Goal: Task Accomplishment & Management: Use online tool/utility

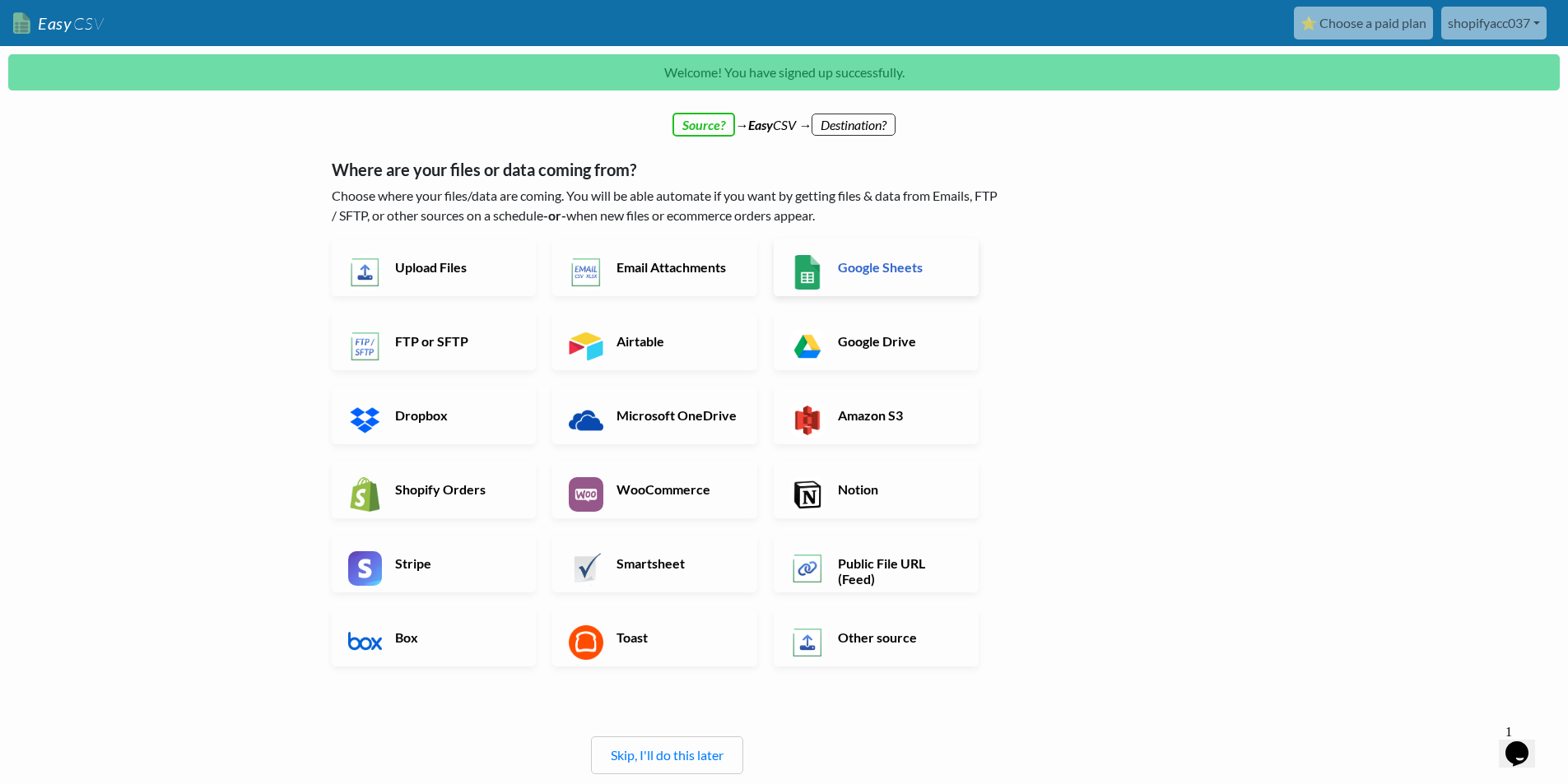
click at [868, 284] on link "Google Sheets" at bounding box center [875, 267] width 205 height 58
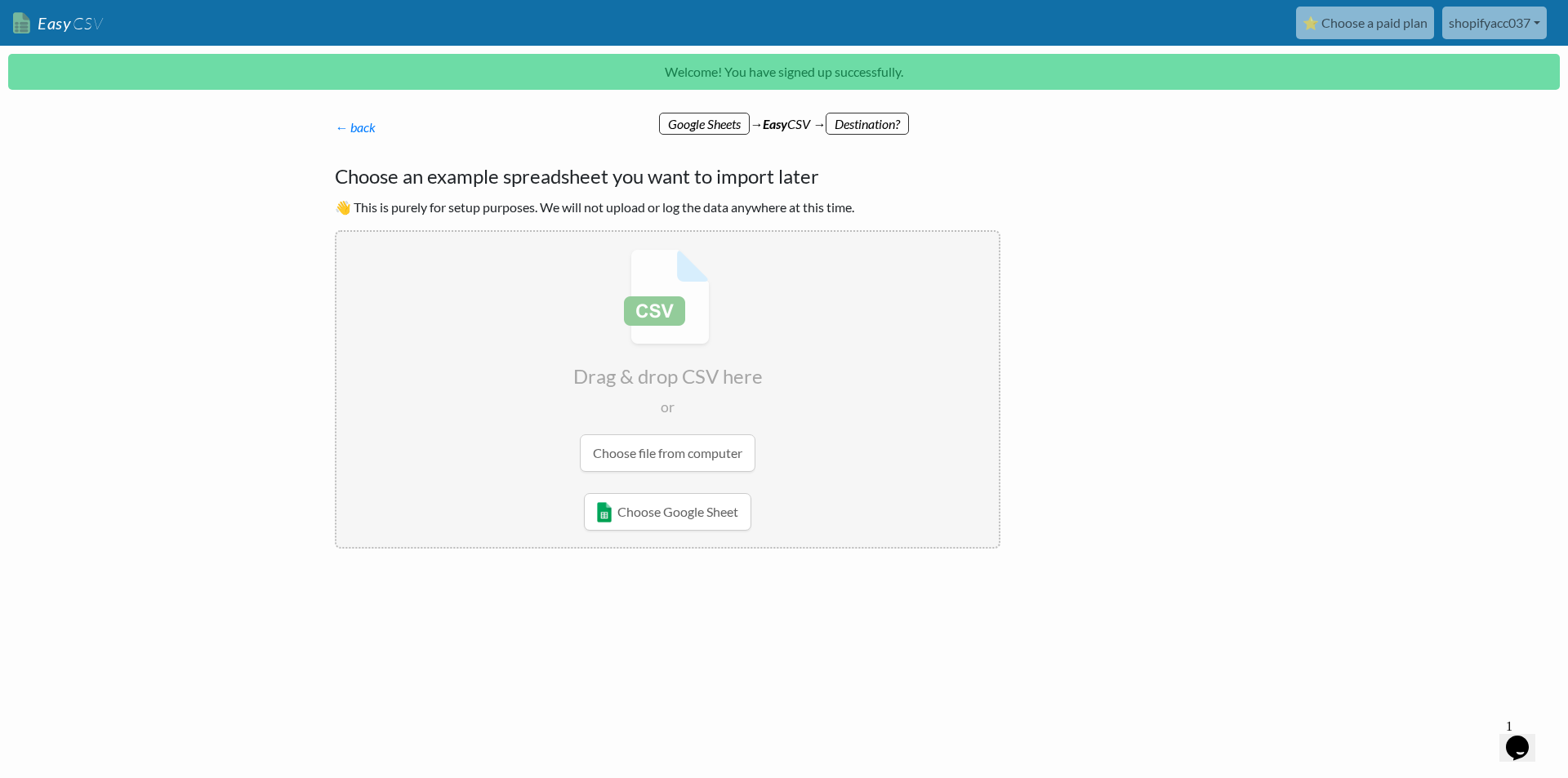
click at [699, 456] on input "file" at bounding box center [668, 360] width 662 height 257
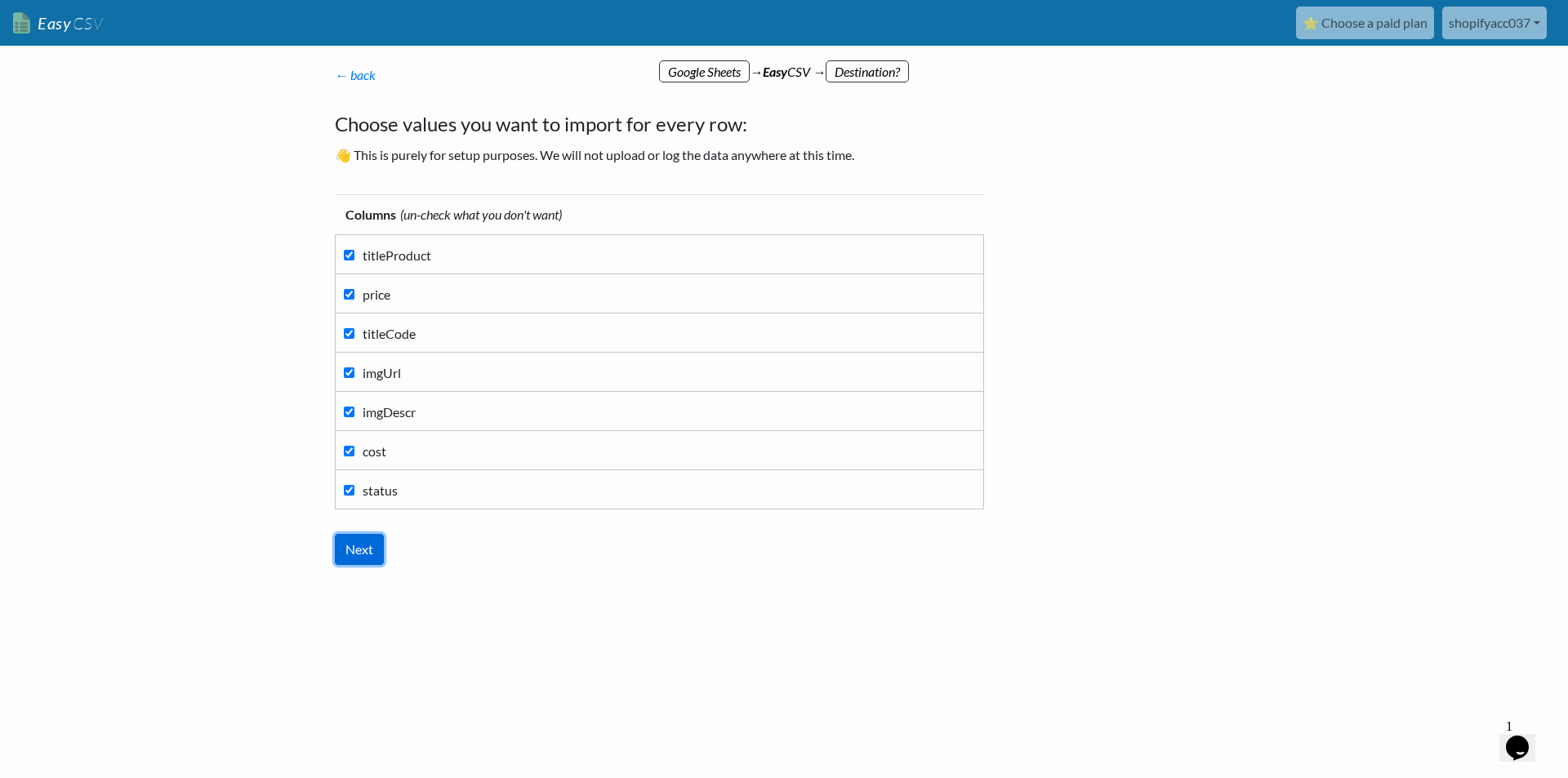
click at [370, 538] on input "Next" at bounding box center [359, 550] width 49 height 31
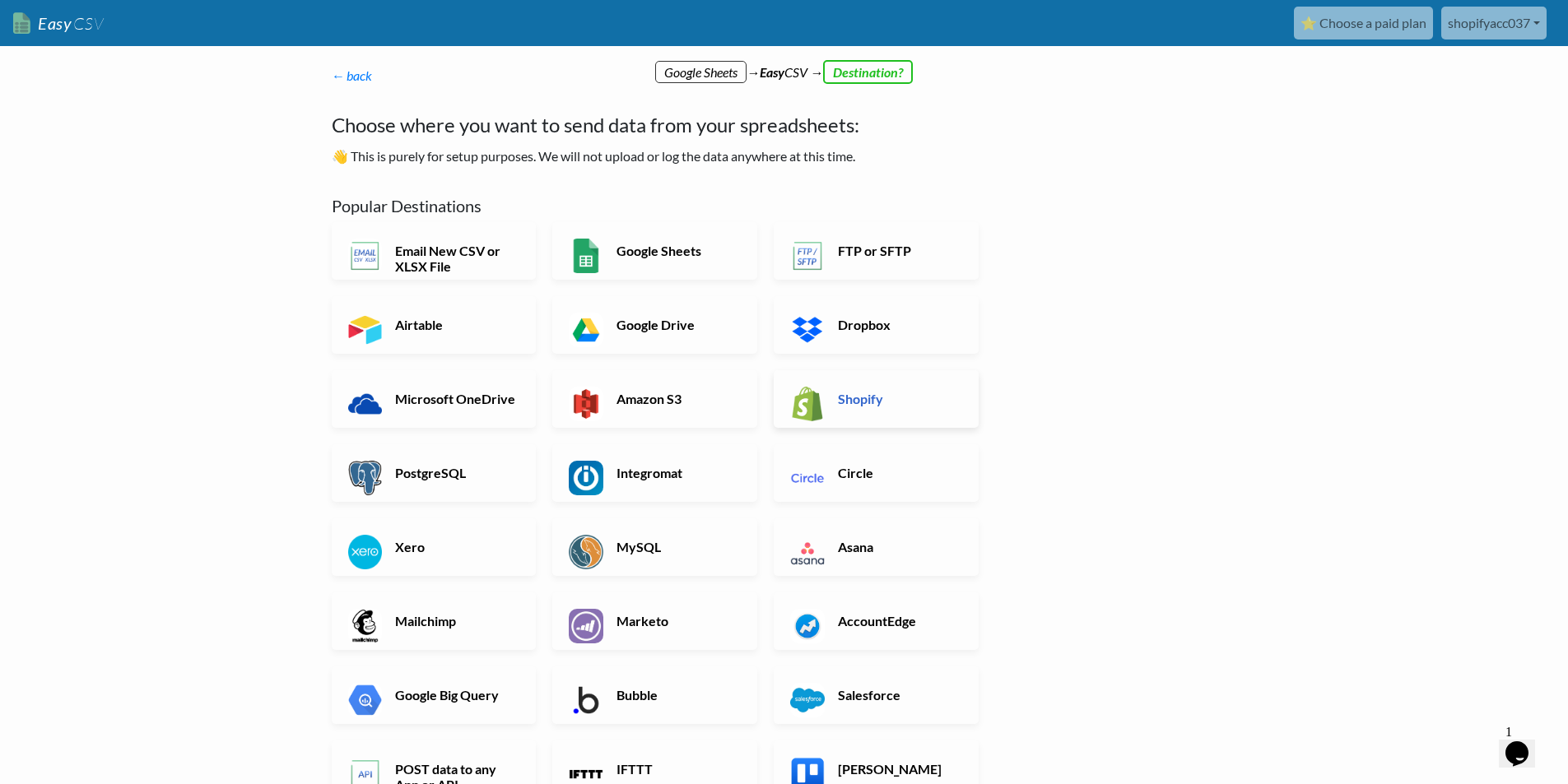
click at [909, 404] on h6 "Shopify" at bounding box center [898, 398] width 129 height 16
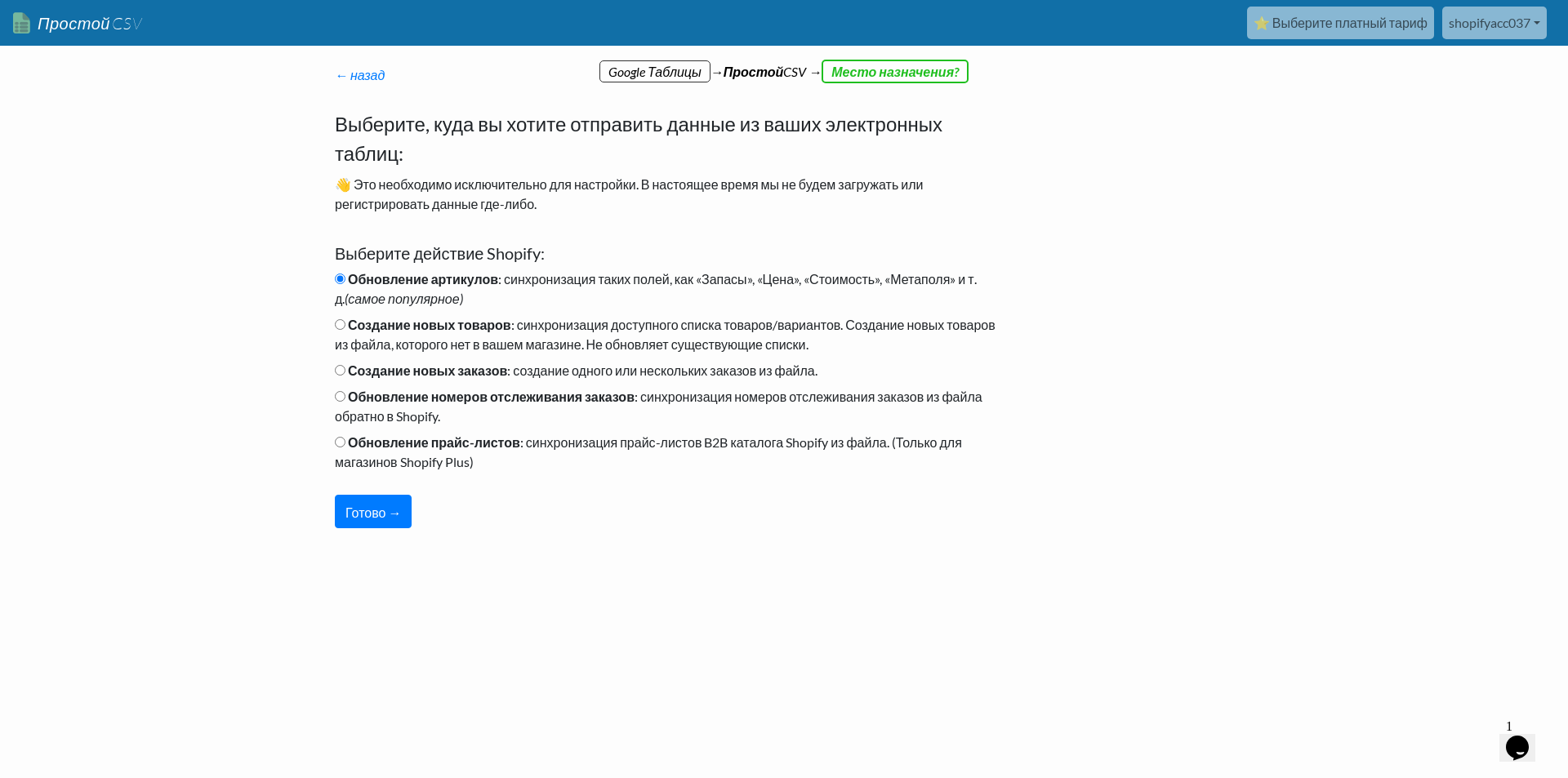
click at [705, 535] on div "← назад Спасибо за регистрацию! Настройте процесс импорта и страницу загрузки в…" at bounding box center [668, 296] width 699 height 495
click at [394, 324] on font "Создание новых товаров" at bounding box center [430, 325] width 163 height 15
click at [345, 324] on input "Создание новых товаров : синхронизация доступного списка товаров/вариантов. Соз…" at bounding box center [340, 325] width 10 height 10
radio input "true"
click at [380, 520] on button "Готово →" at bounding box center [373, 511] width 76 height 33
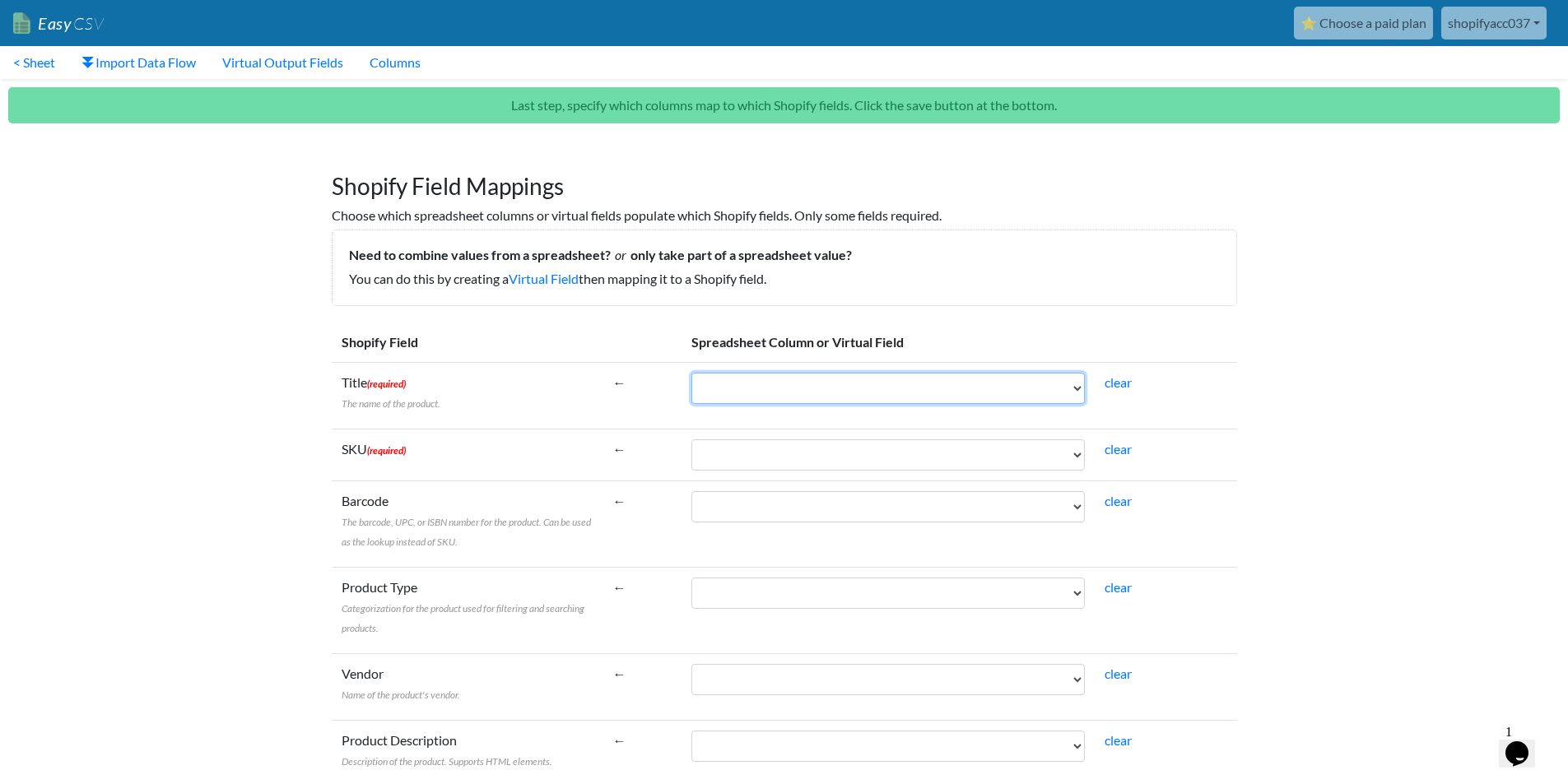
click at [791, 384] on select "titleProduct price titleCode imgUrl imgDescr cost status" at bounding box center [887, 389] width 393 height 31
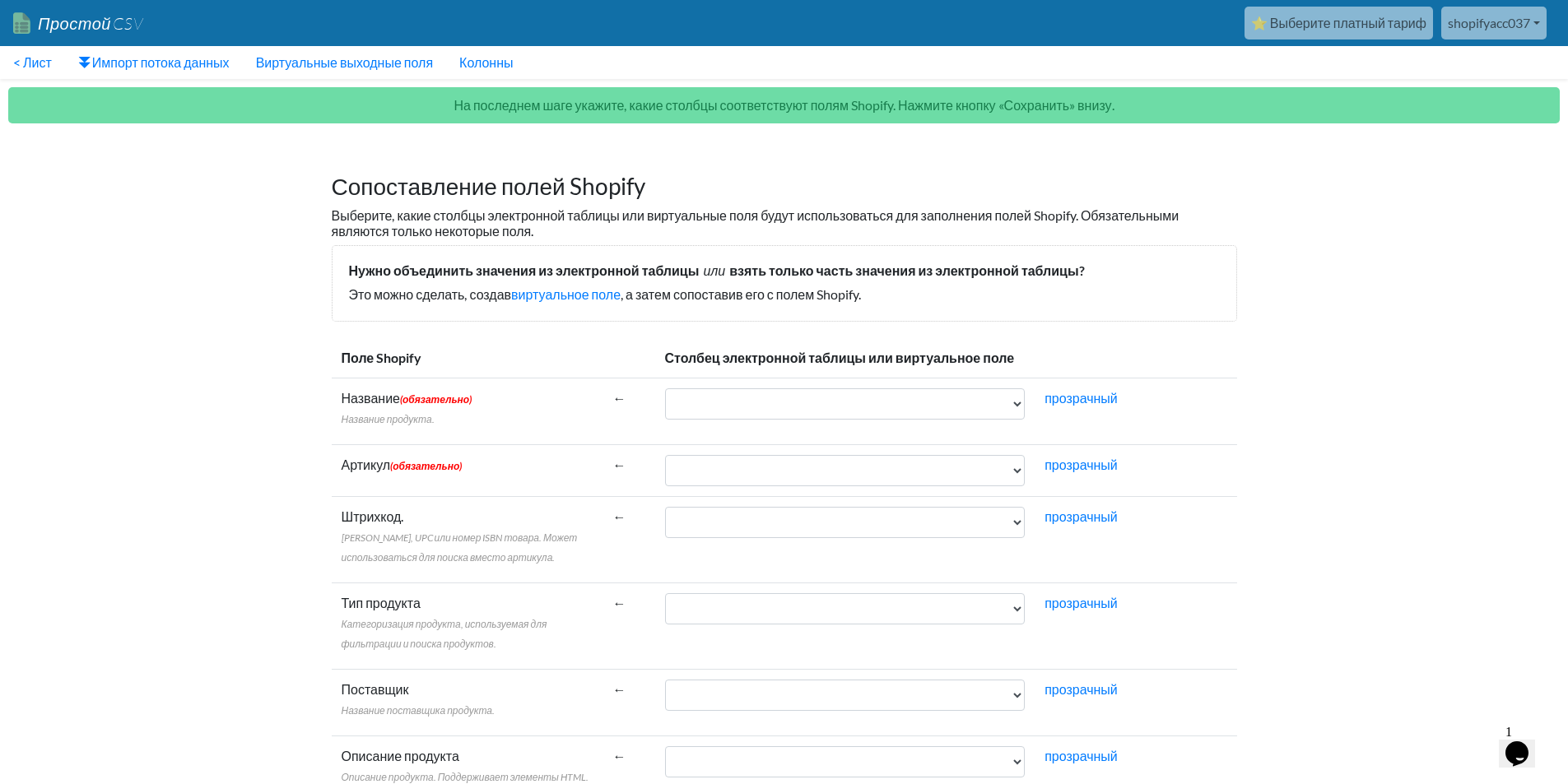
click at [846, 390] on select "названиеПродукт цена titleCode imgUrl imgDescr расходы статус" at bounding box center [845, 404] width 360 height 31
select select "cr_766907"
click at [665, 389] on select "названиеПродукт цена titleCode imgUrl imgDescr расходы статус" at bounding box center [845, 404] width 360 height 31
drag, startPoint x: 790, startPoint y: 453, endPoint x: 790, endPoint y: 463, distance: 10.0
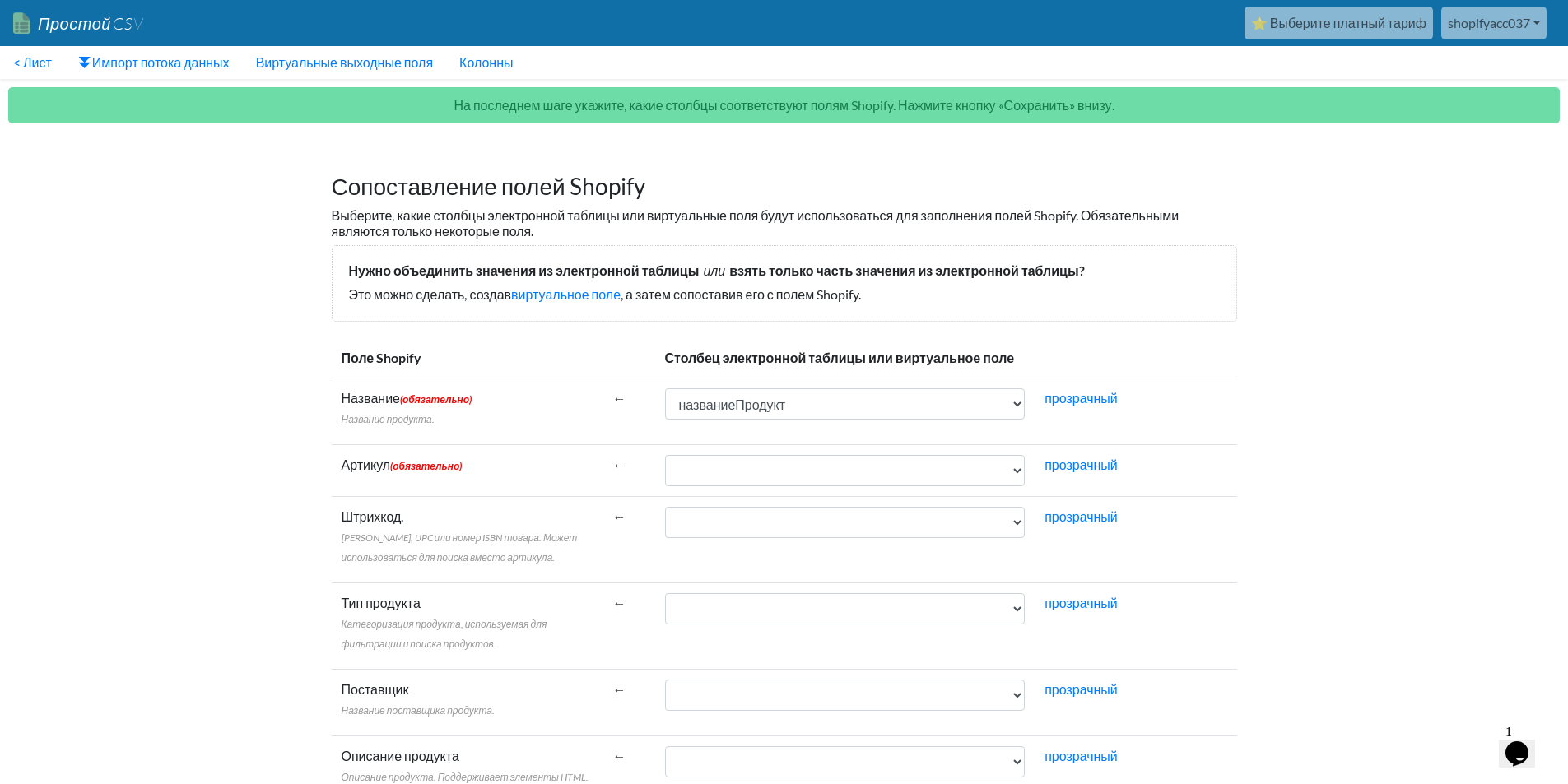
click at [790, 461] on td "названиеПродукт цена titleCode imgUrl imgDescr расходы статус" at bounding box center [845, 471] width 380 height 52
click at [790, 463] on select "названиеПродукт цена titleCode imgUrl imgDescr расходы статус" at bounding box center [845, 471] width 360 height 31
select select "cr_766909"
click at [665, 455] on select "названиеПродукт цена titleCode imgUrl imgDescr расходы статус" at bounding box center [845, 471] width 360 height 31
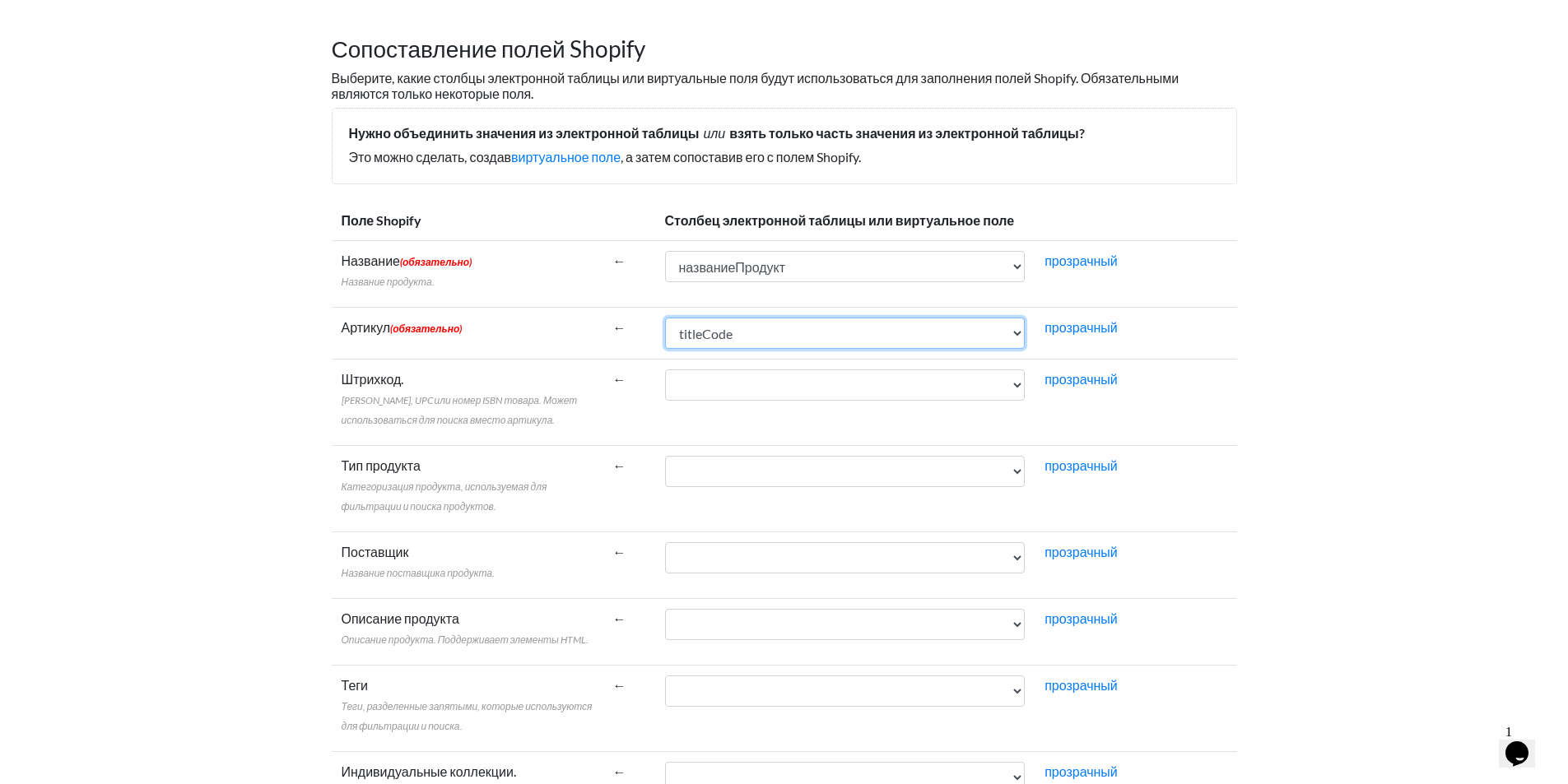
scroll to position [191, 0]
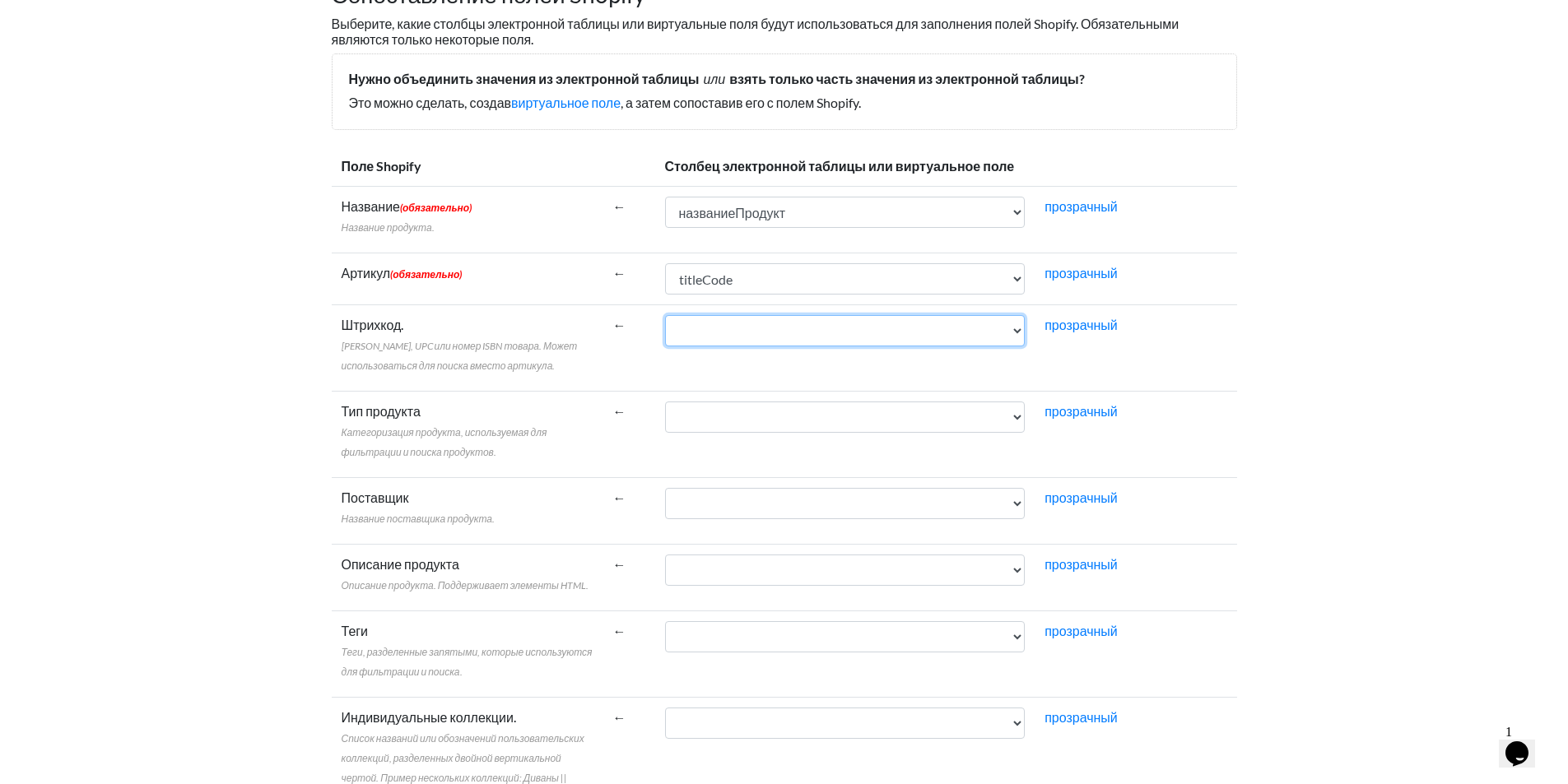
click at [723, 318] on select "названиеПродукт цена titleCode imgUrl imgDescr расходы статус" at bounding box center [845, 331] width 360 height 31
click at [556, 397] on td "Тип продукта Категоризация продукта, используемая для фильтрации и поиска проду…" at bounding box center [468, 434] width 272 height 87
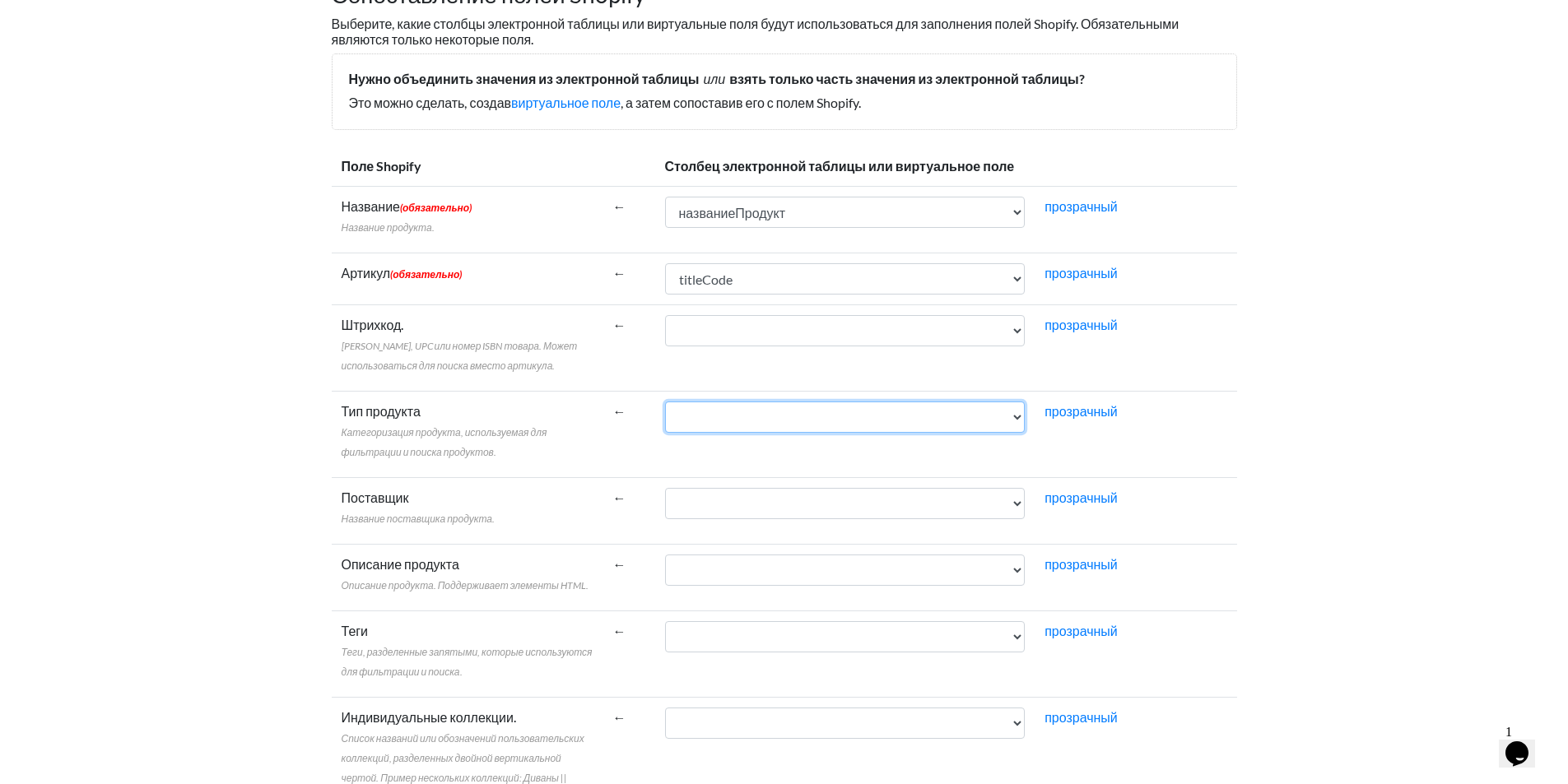
click at [738, 424] on select "названиеПродукт цена titleCode imgUrl imgDescr расходы статус" at bounding box center [845, 417] width 360 height 31
select select "cr_766911"
click at [665, 402] on select "названиеПродукт цена titleCode imgUrl imgDescr расходы статус" at bounding box center [845, 417] width 360 height 31
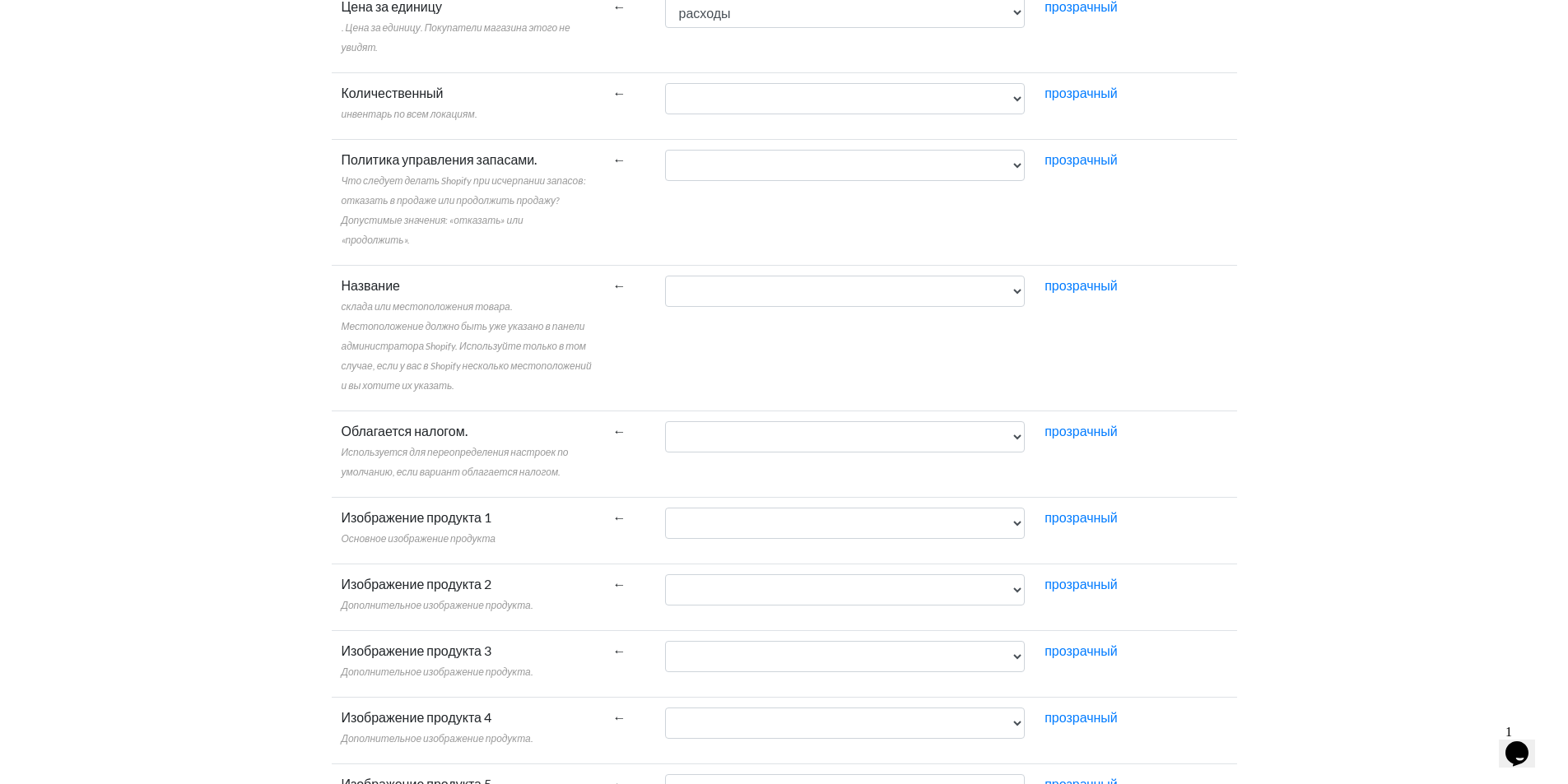
scroll to position [1152, 0]
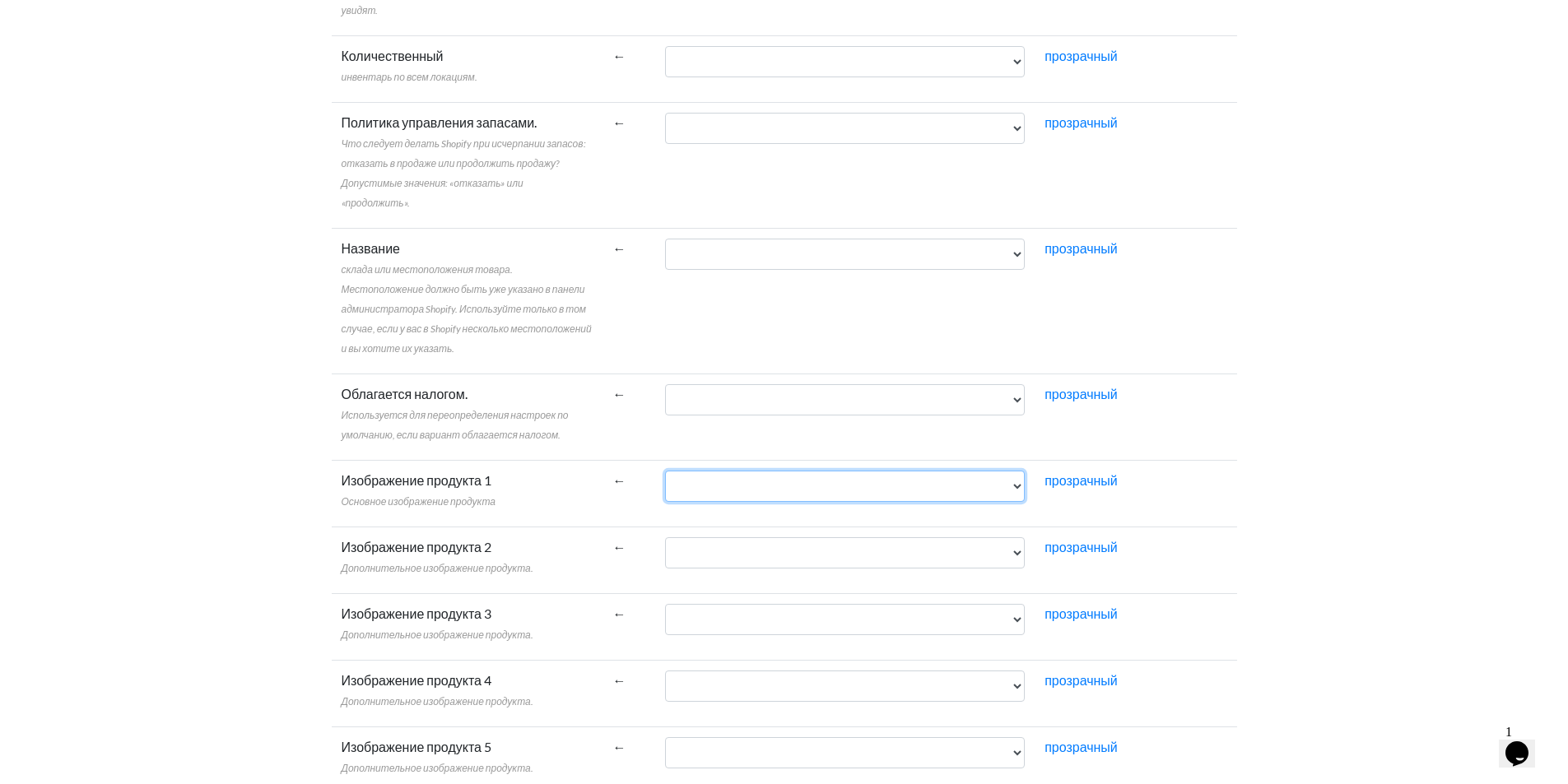
click at [730, 491] on select "названиеПродукт цена titleCode imgUrl imgDescr расходы статус" at bounding box center [845, 486] width 360 height 31
select select "cr_766910"
click at [665, 471] on select "названиеПродукт цена titleCode imgUrl imgDescr расходы статус" at bounding box center [845, 486] width 360 height 31
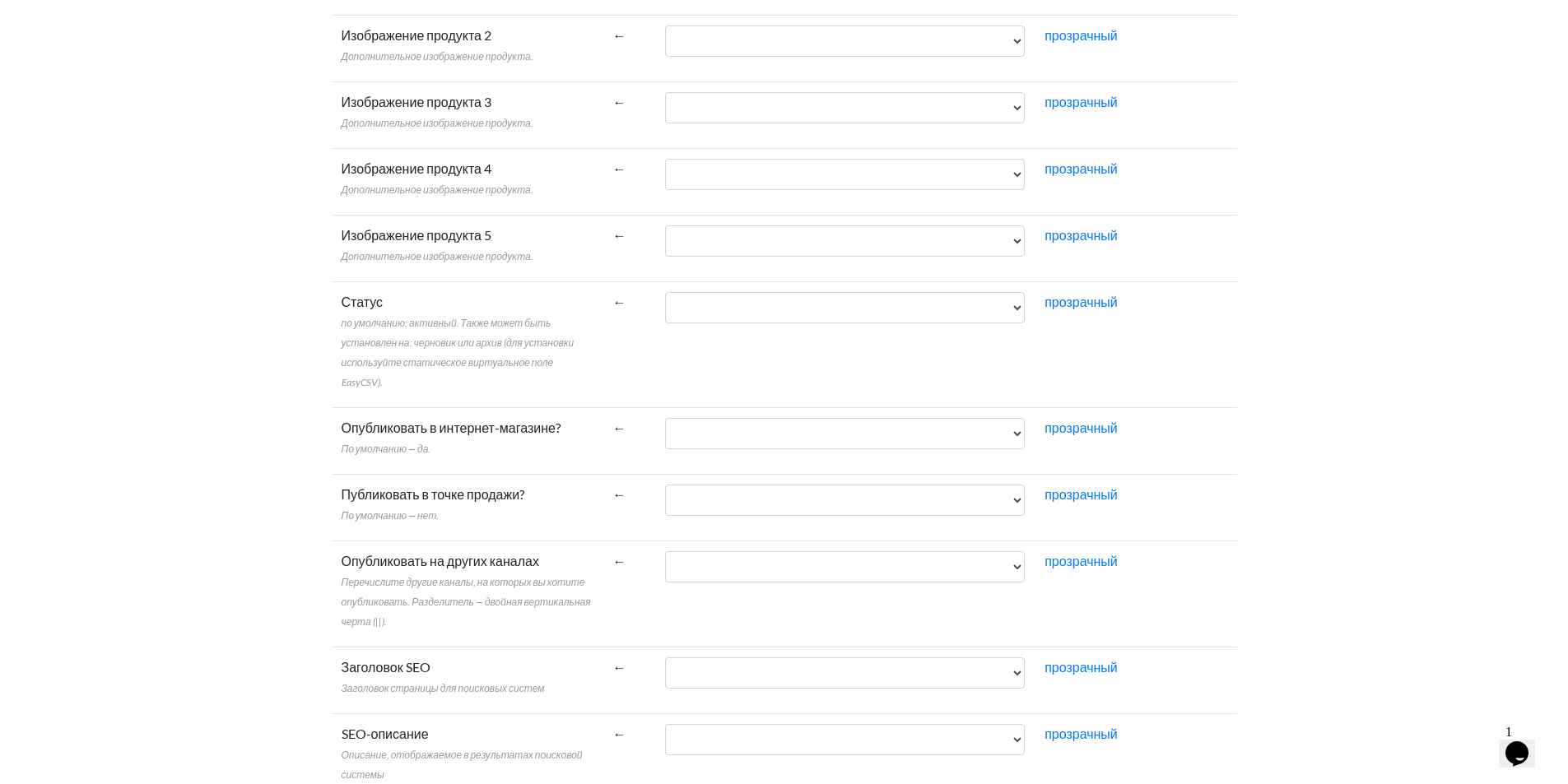
scroll to position [1727, 0]
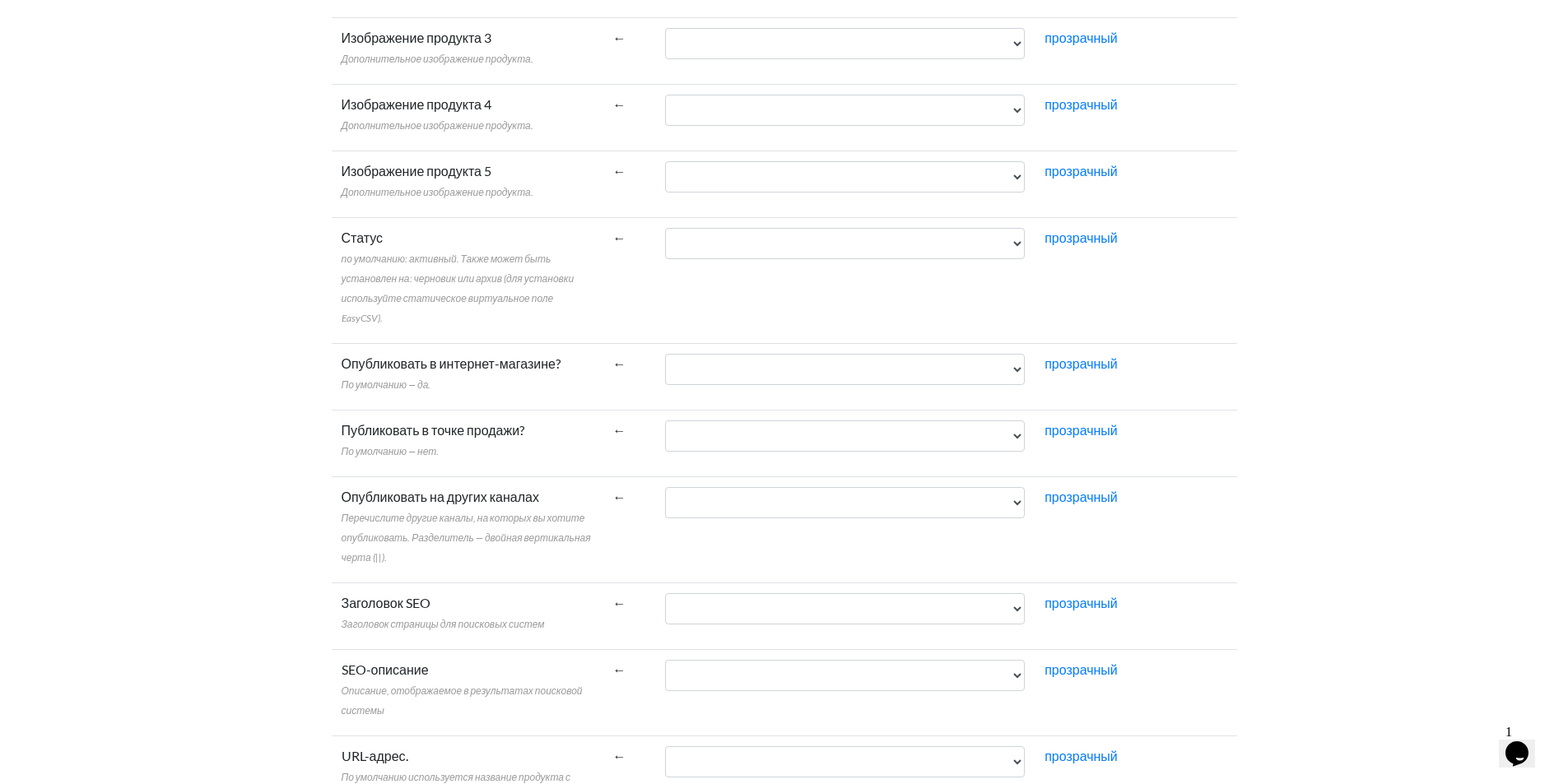
drag, startPoint x: 161, startPoint y: 440, endPoint x: 171, endPoint y: 440, distance: 10.0
click at [161, 440] on body "Простой CSV ⭐ Выберите платный тариф shopifyacc037 Shopifyacc037 Все потоки Все…" at bounding box center [784, 238] width 1568 height 3930
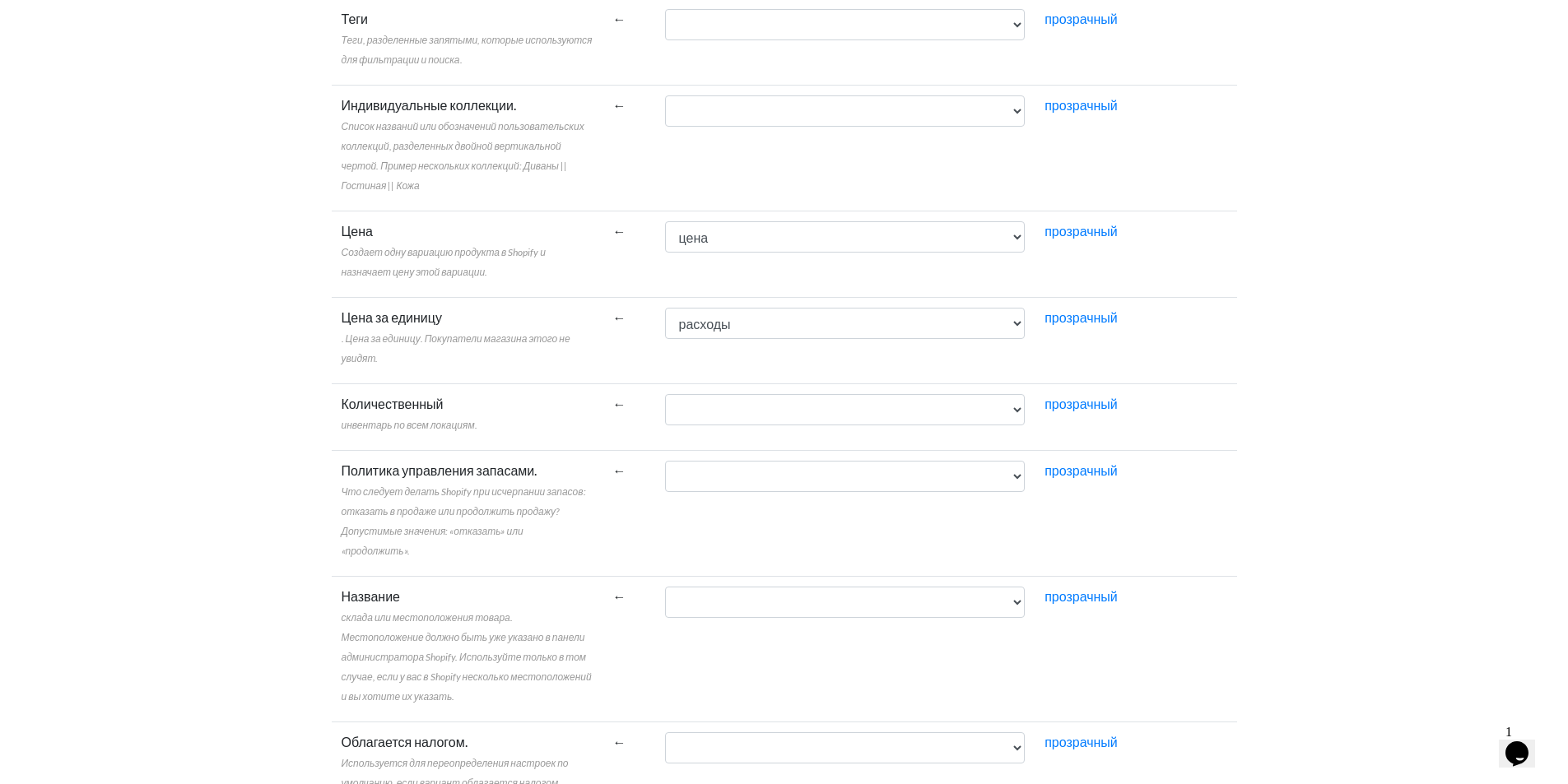
scroll to position [768, 0]
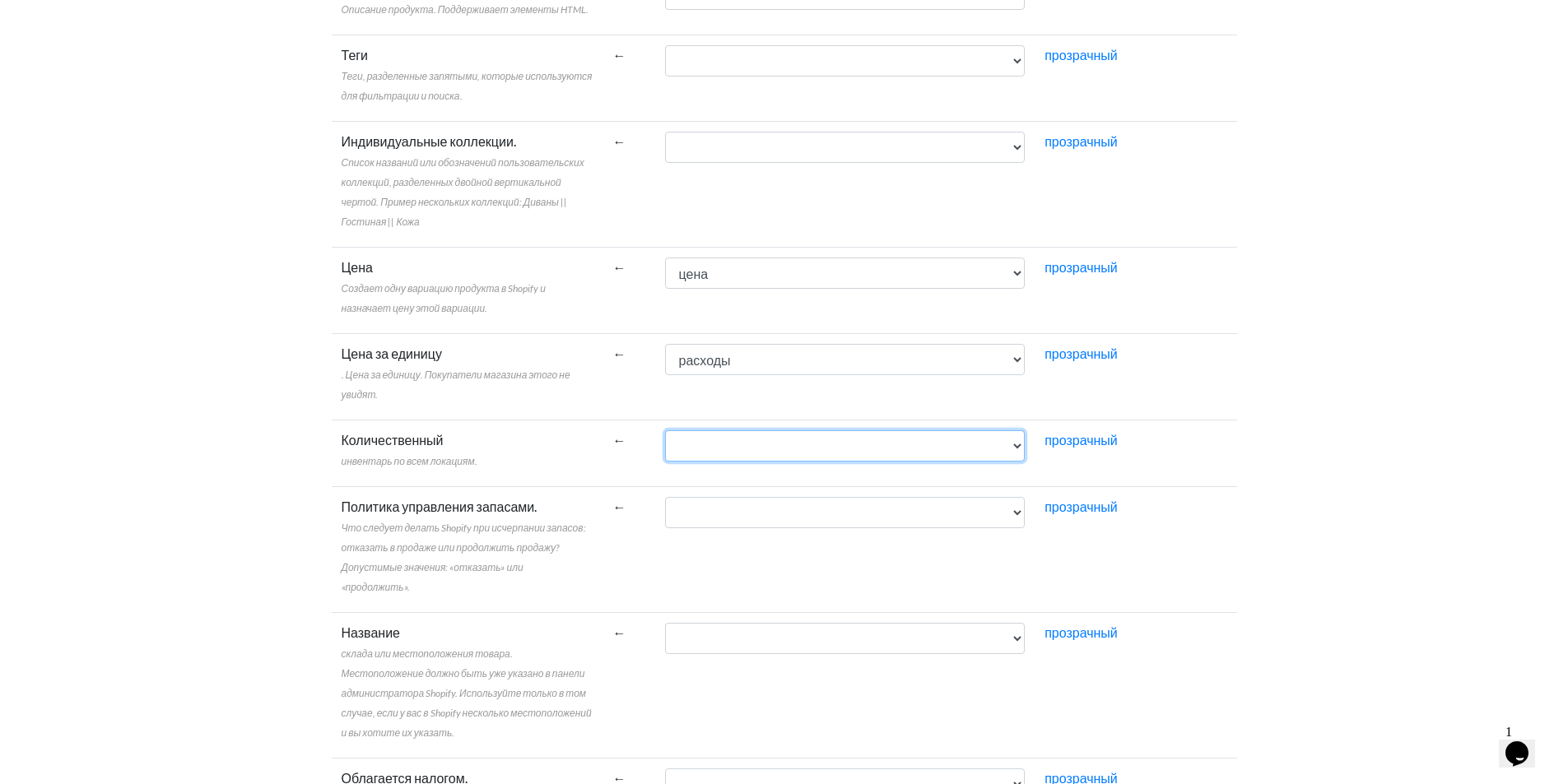
click at [784, 442] on select "названиеПродукт цена titleCode imgUrl imgDescr расходы статус" at bounding box center [845, 446] width 360 height 31
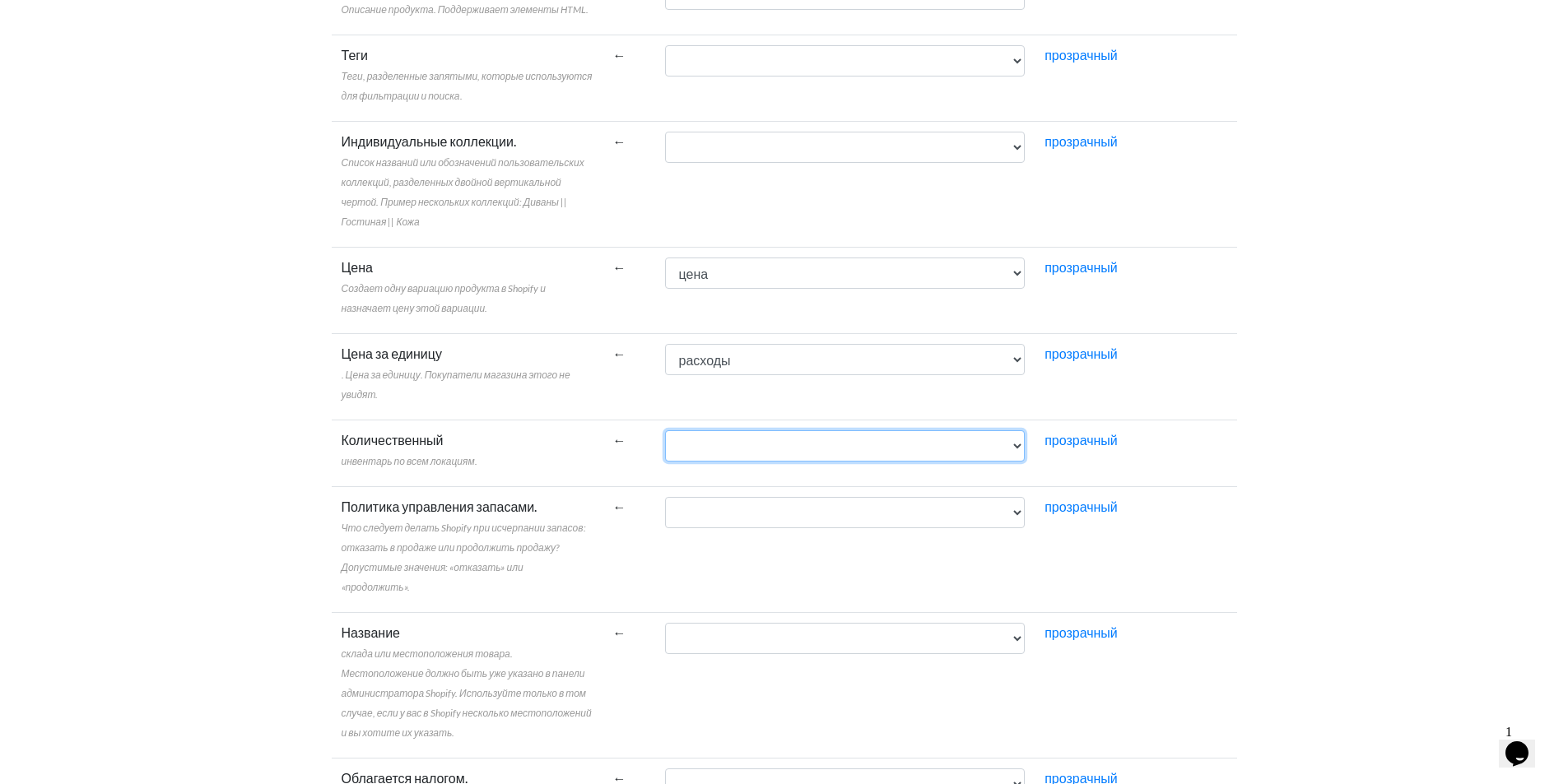
click at [783, 443] on select "названиеПродукт цена titleCode imgUrl imgDescr расходы статус" at bounding box center [845, 446] width 360 height 31
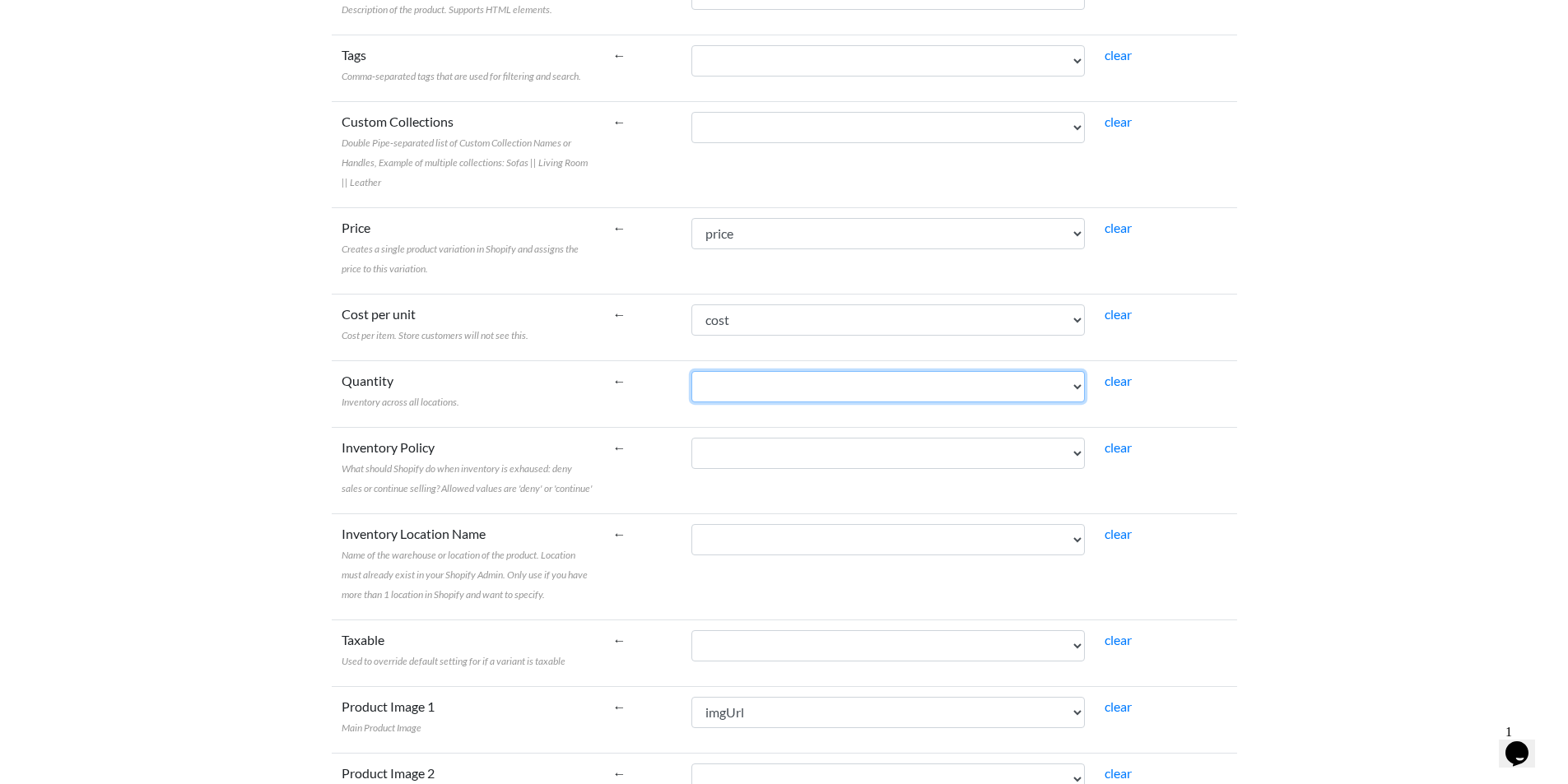
click at [769, 393] on select "titleProduct price titleCode imgUrl imgDescr cost status" at bounding box center [887, 387] width 393 height 31
select select "cr_766912"
click at [691, 371] on select "titleProduct price titleCode imgUrl imgDescr cost status" at bounding box center [887, 387] width 393 height 31
click at [1132, 313] on link "clear" at bounding box center [1118, 314] width 27 height 16
select select
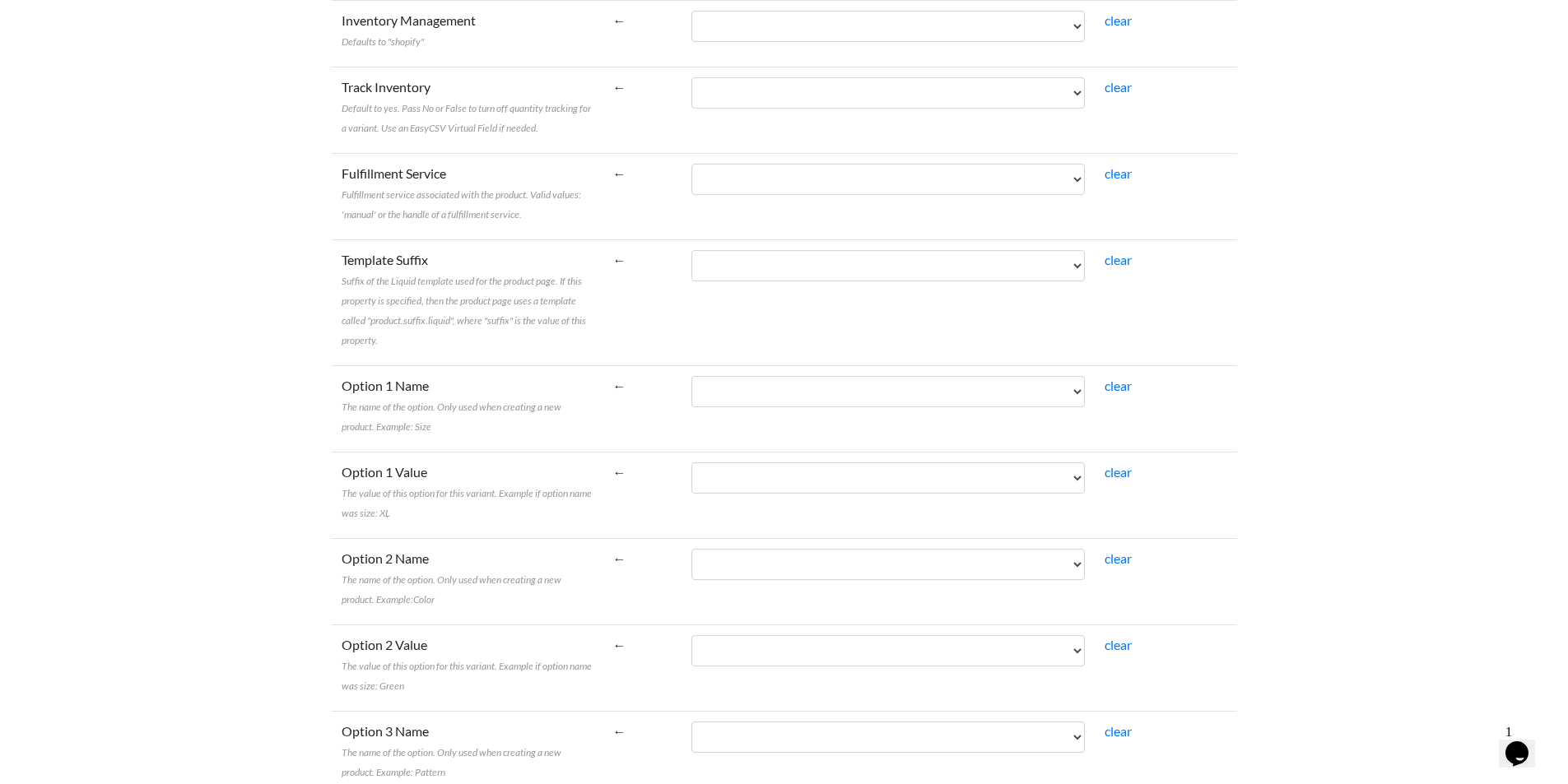
scroll to position [2756, 0]
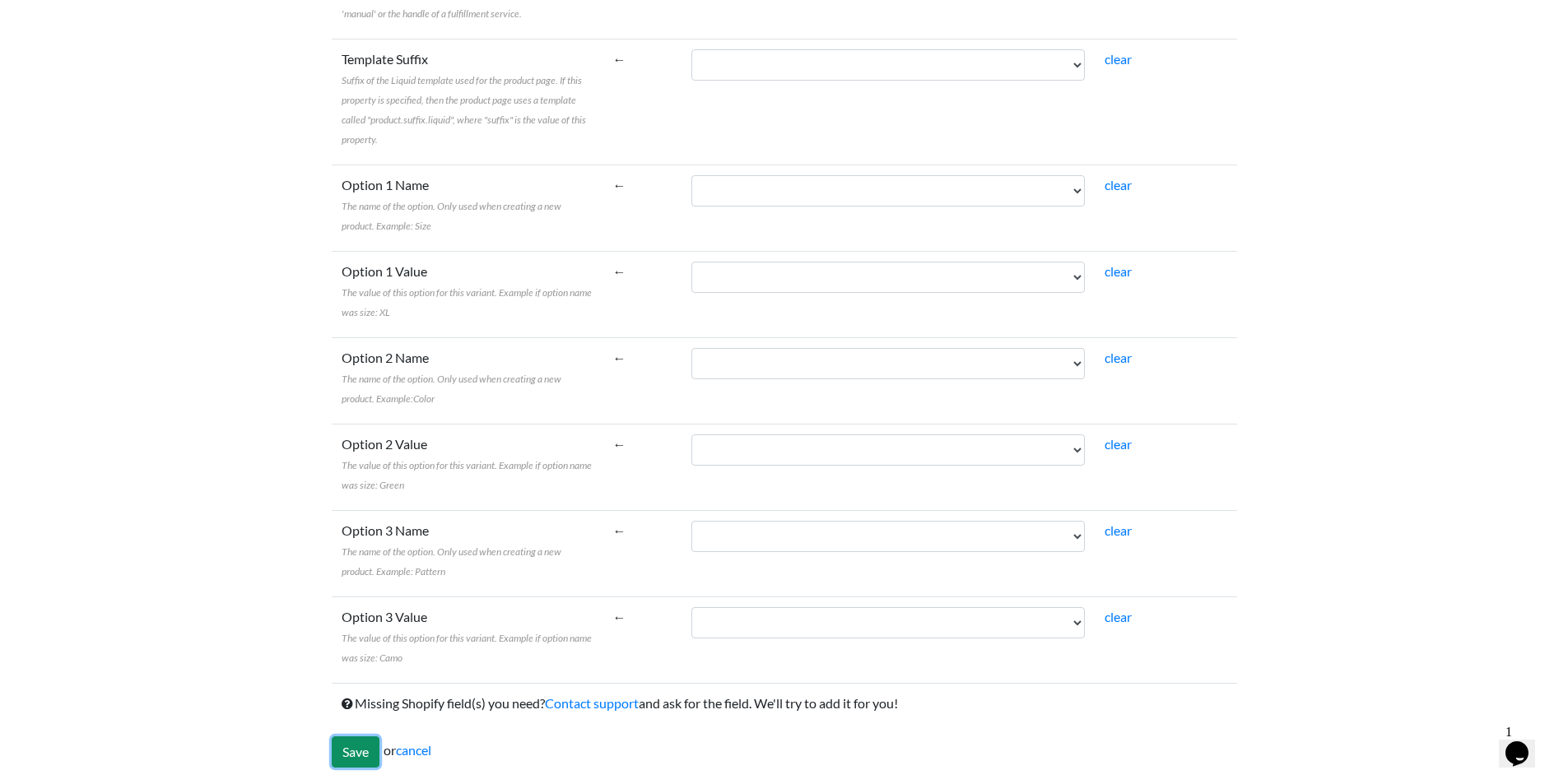
click at [342, 749] on input "Save" at bounding box center [355, 752] width 48 height 31
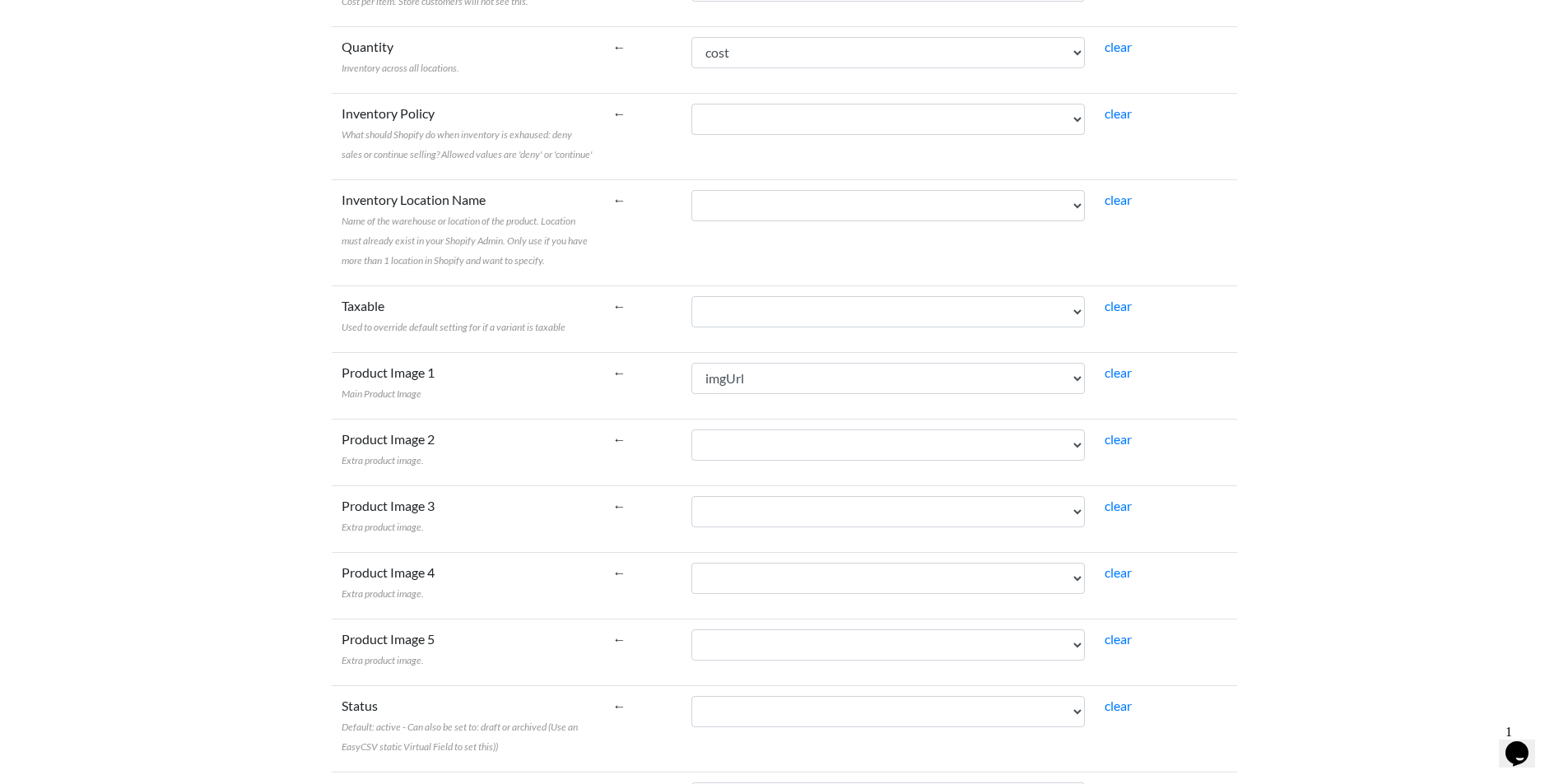
scroll to position [838, 0]
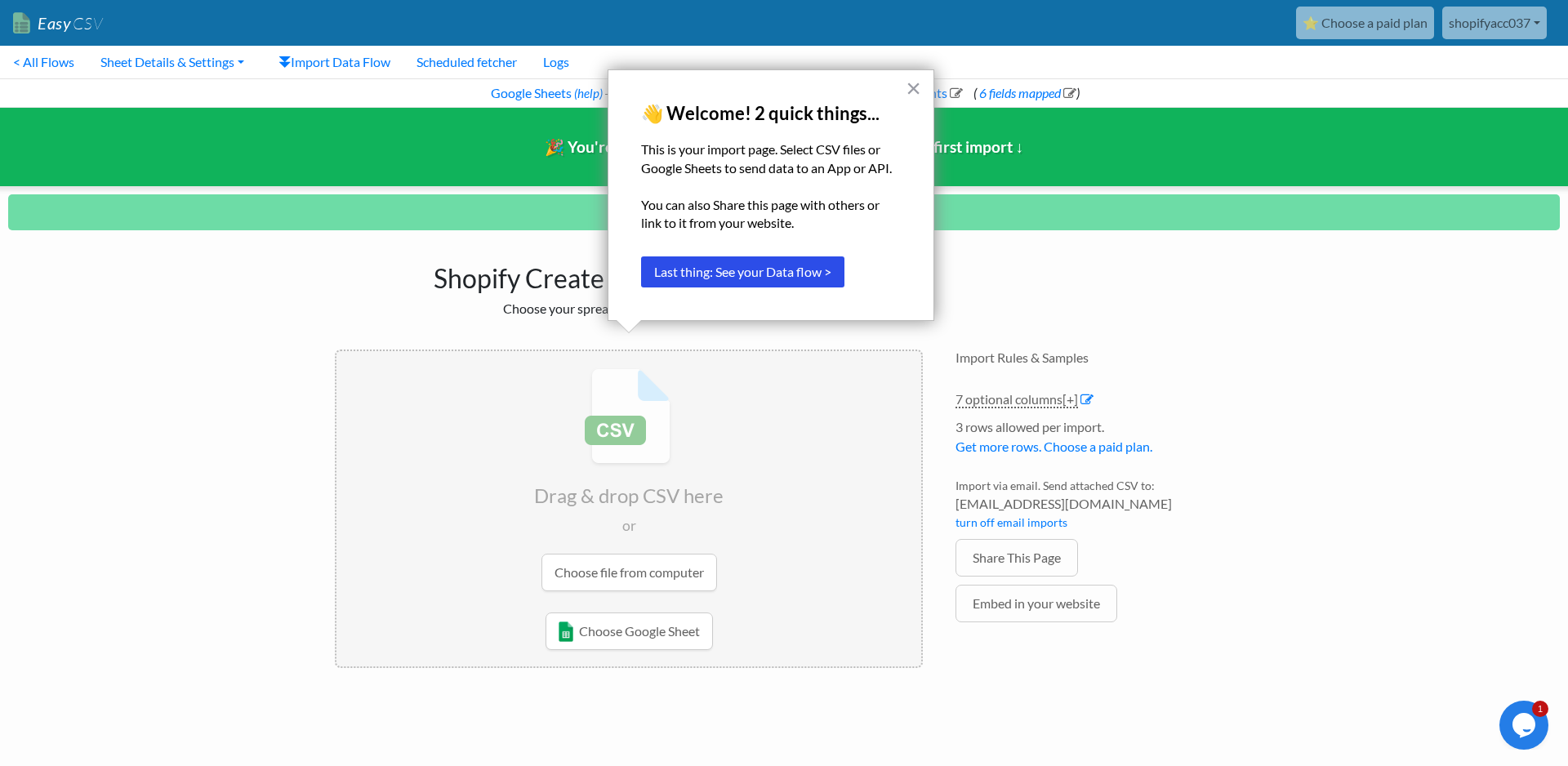
drag, startPoint x: 918, startPoint y: 84, endPoint x: 766, endPoint y: 339, distance: 296.9
click at [918, 87] on button "×" at bounding box center [913, 88] width 15 height 26
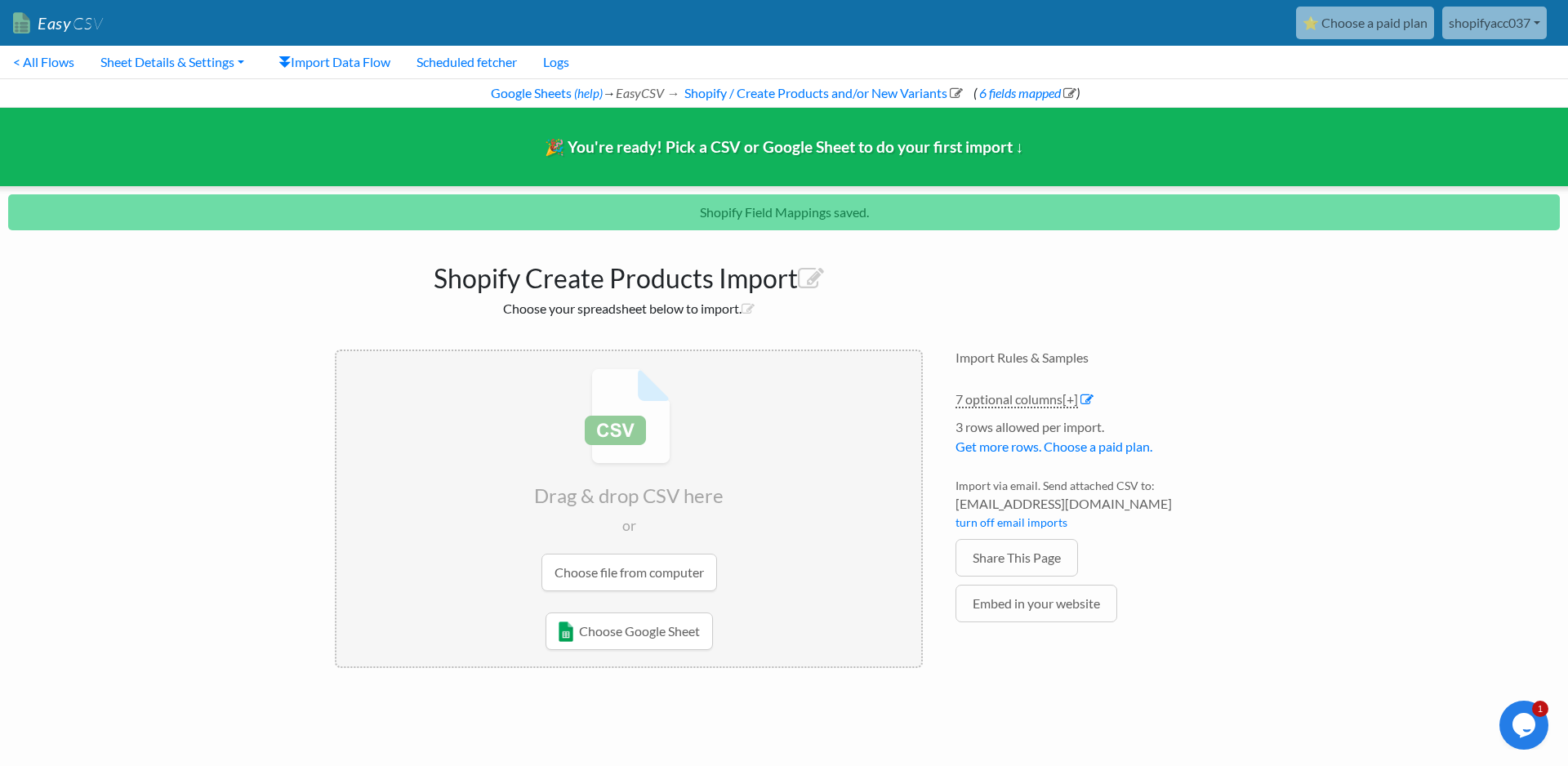
click at [610, 579] on input "file" at bounding box center [629, 479] width 585 height 257
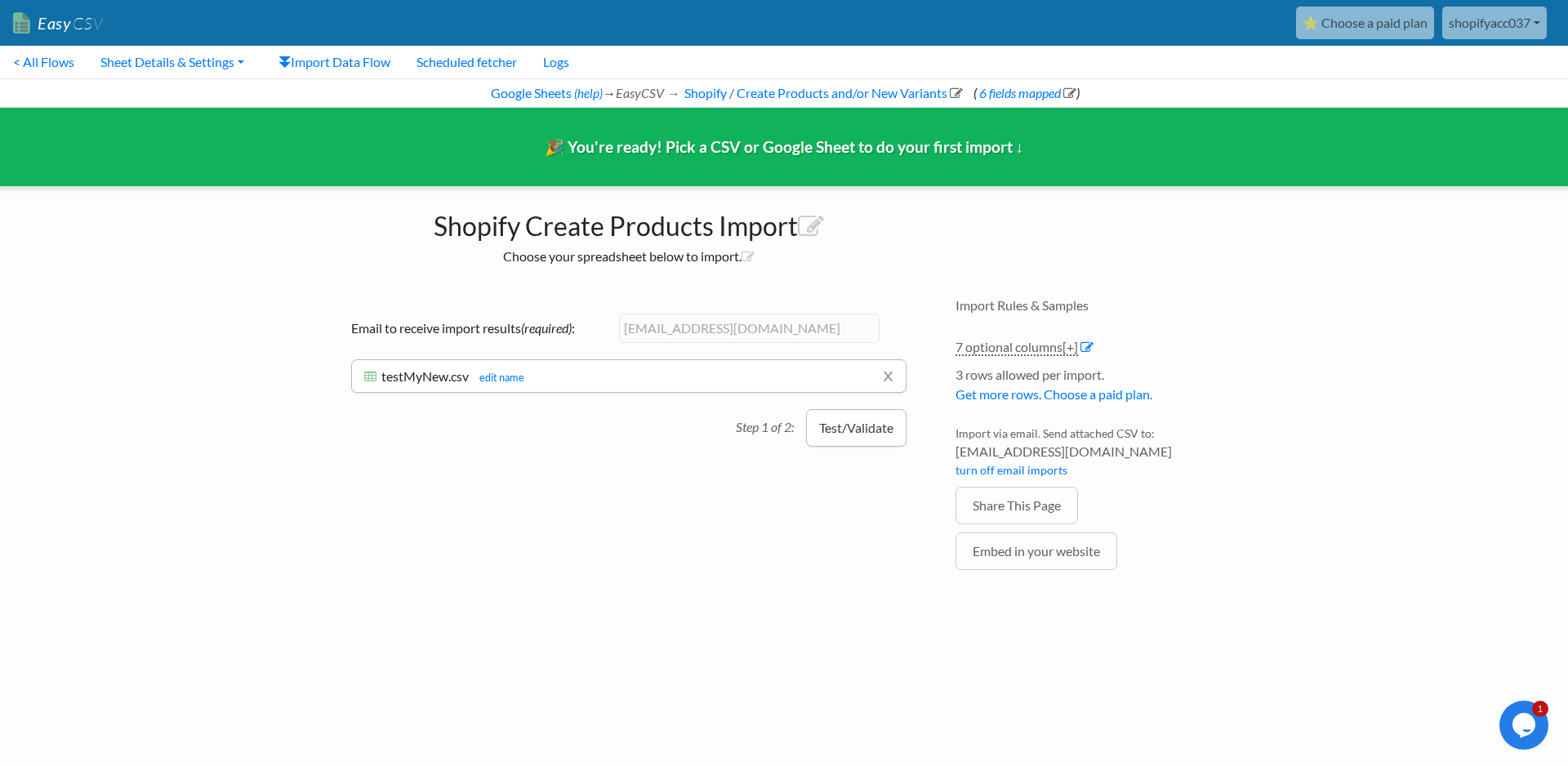
click at [822, 429] on button "Test/Validate" at bounding box center [856, 428] width 101 height 38
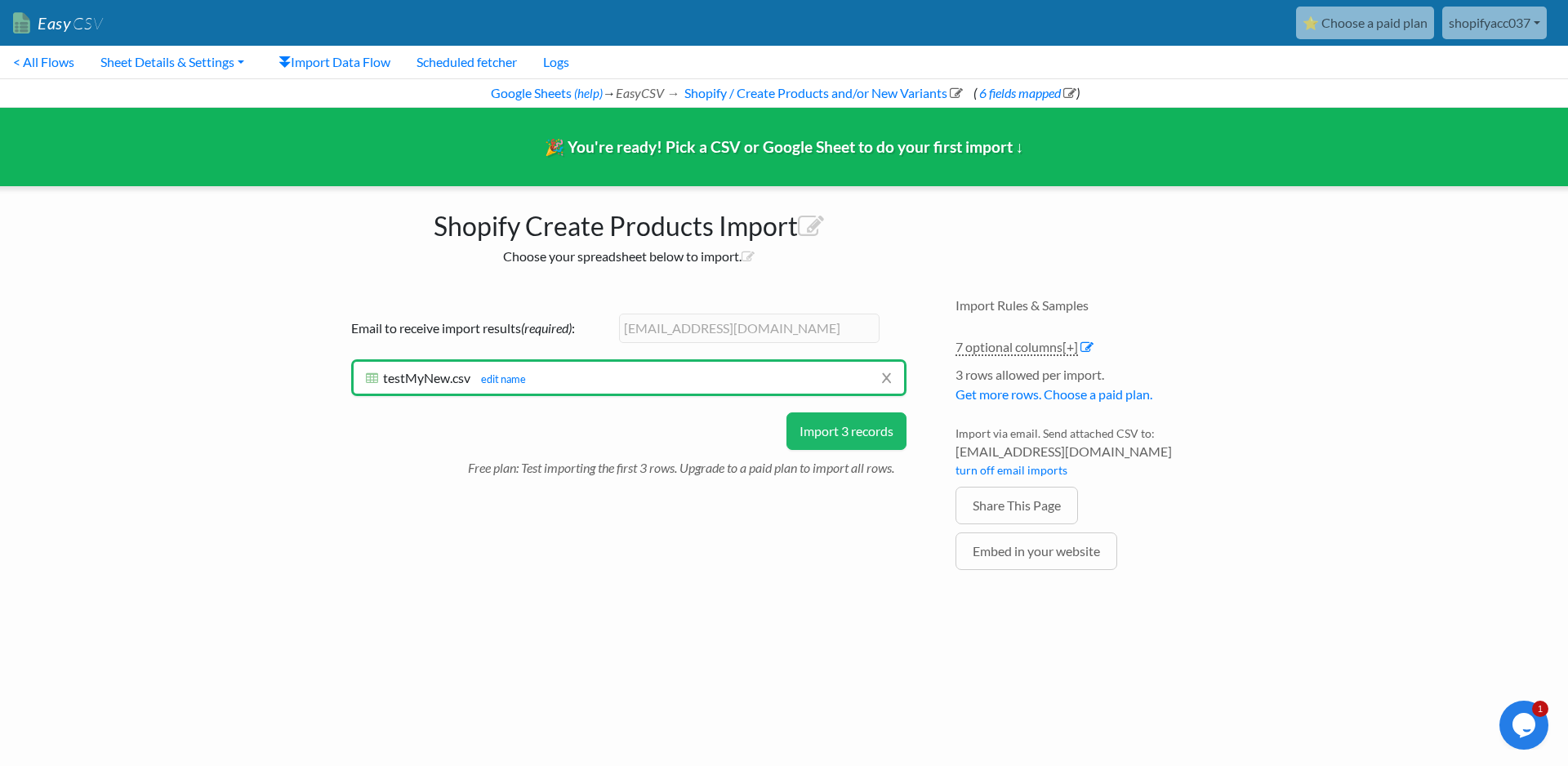
click at [835, 438] on button "Import 3 records" at bounding box center [846, 431] width 120 height 38
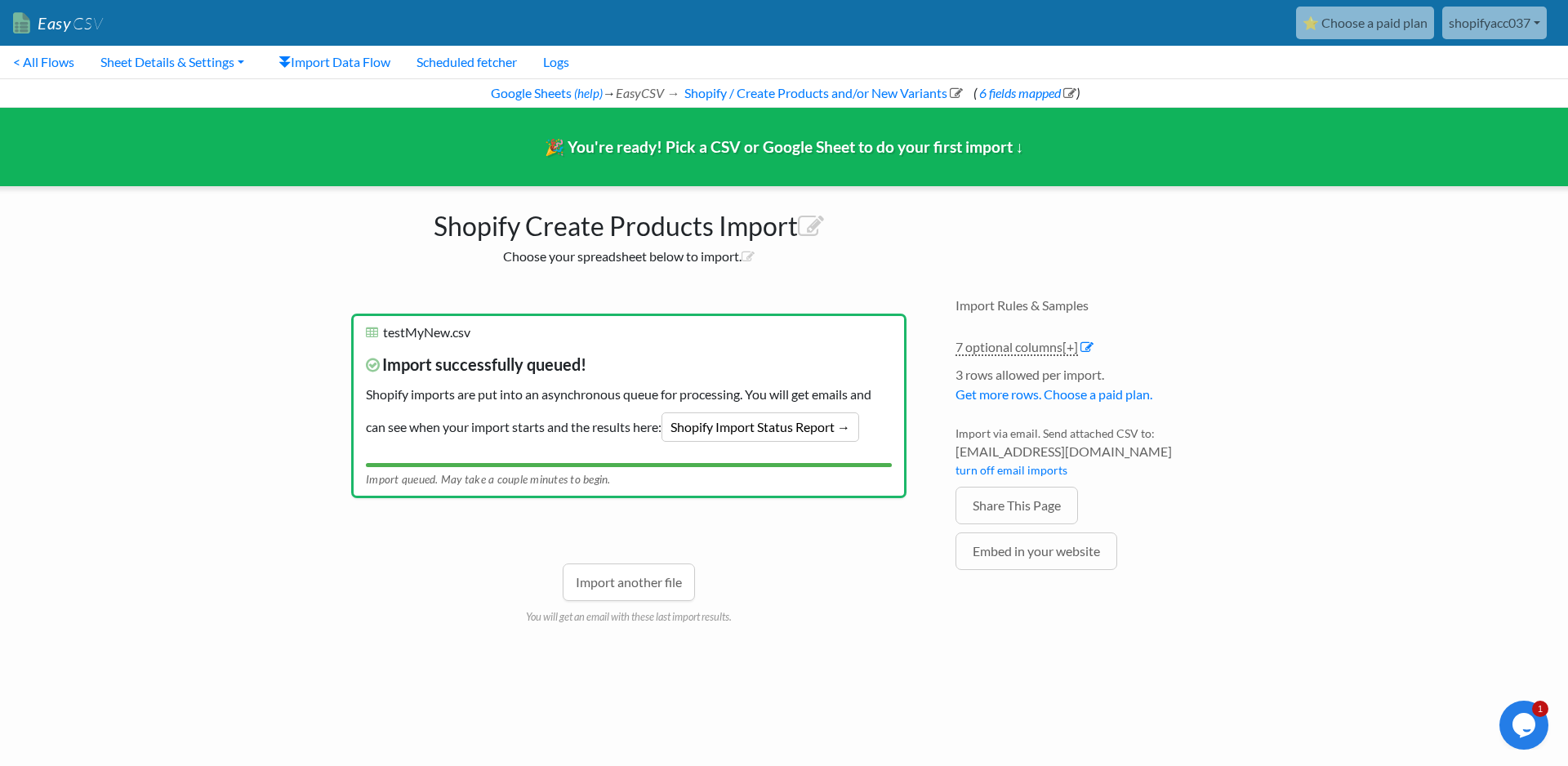
click at [701, 570] on div "Import another file You will get an email with these last import results." at bounding box center [629, 569] width 555 height 110
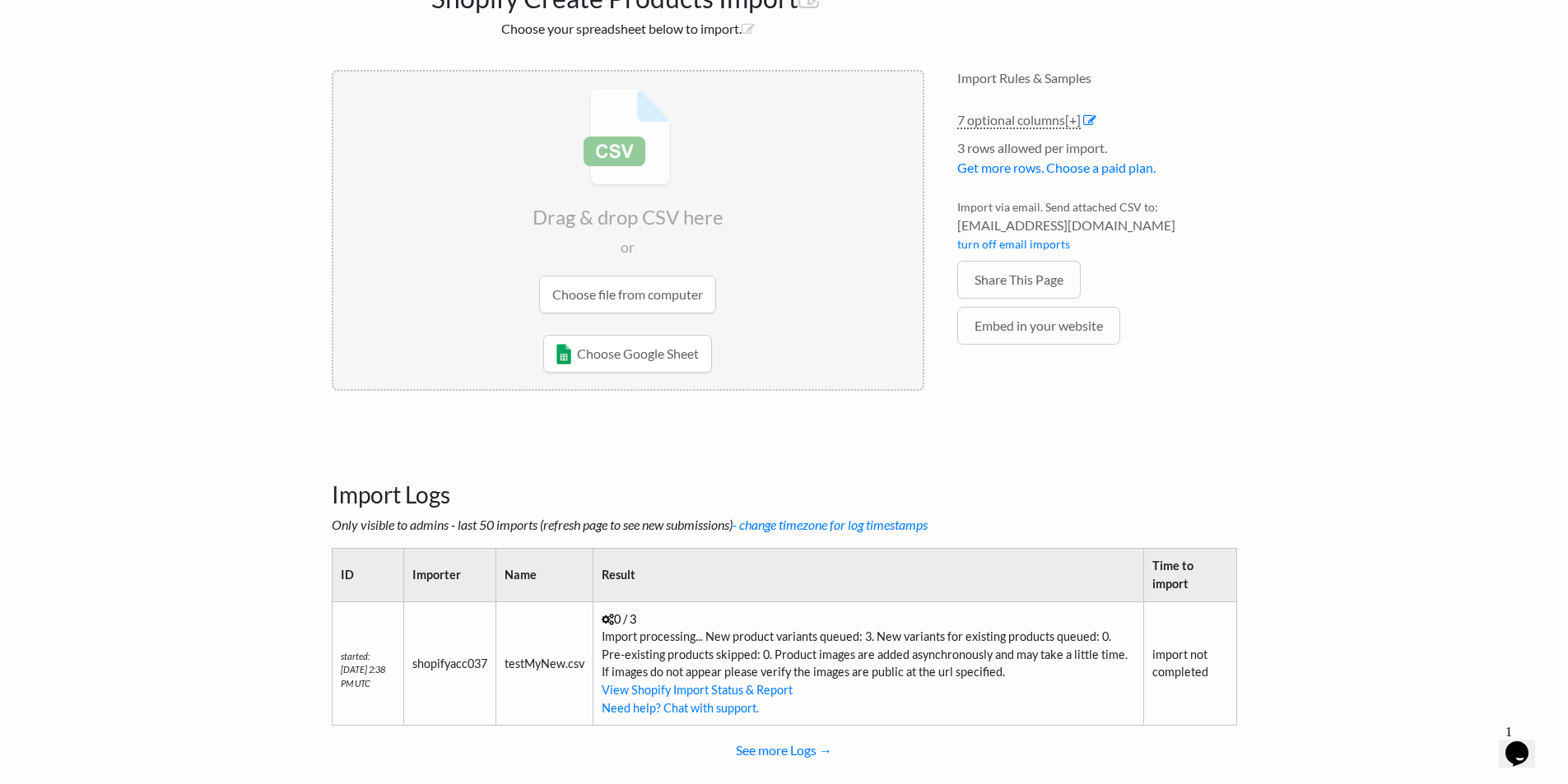
scroll to position [184, 0]
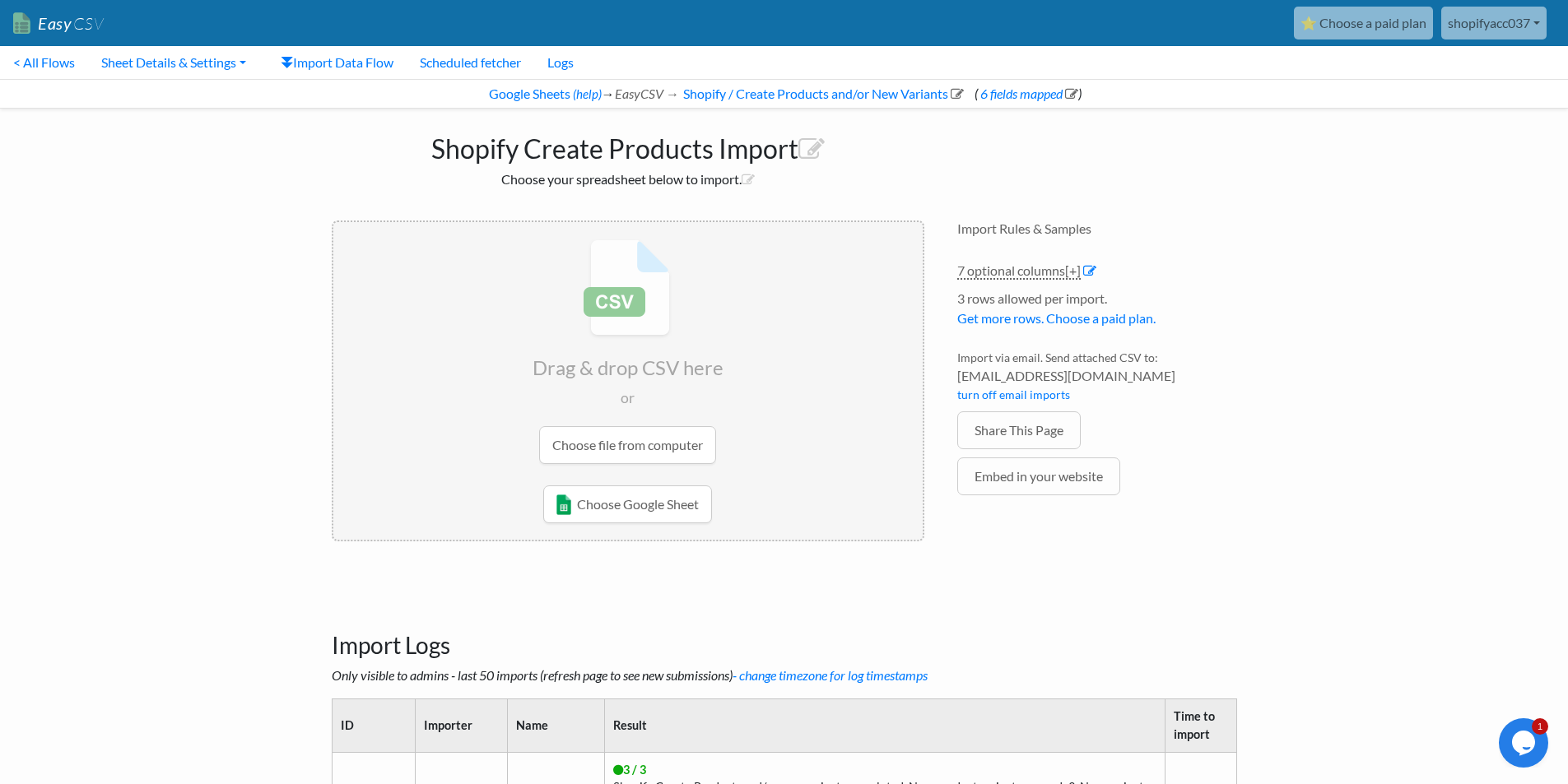
click at [603, 448] on input "file" at bounding box center [628, 351] width 590 height 259
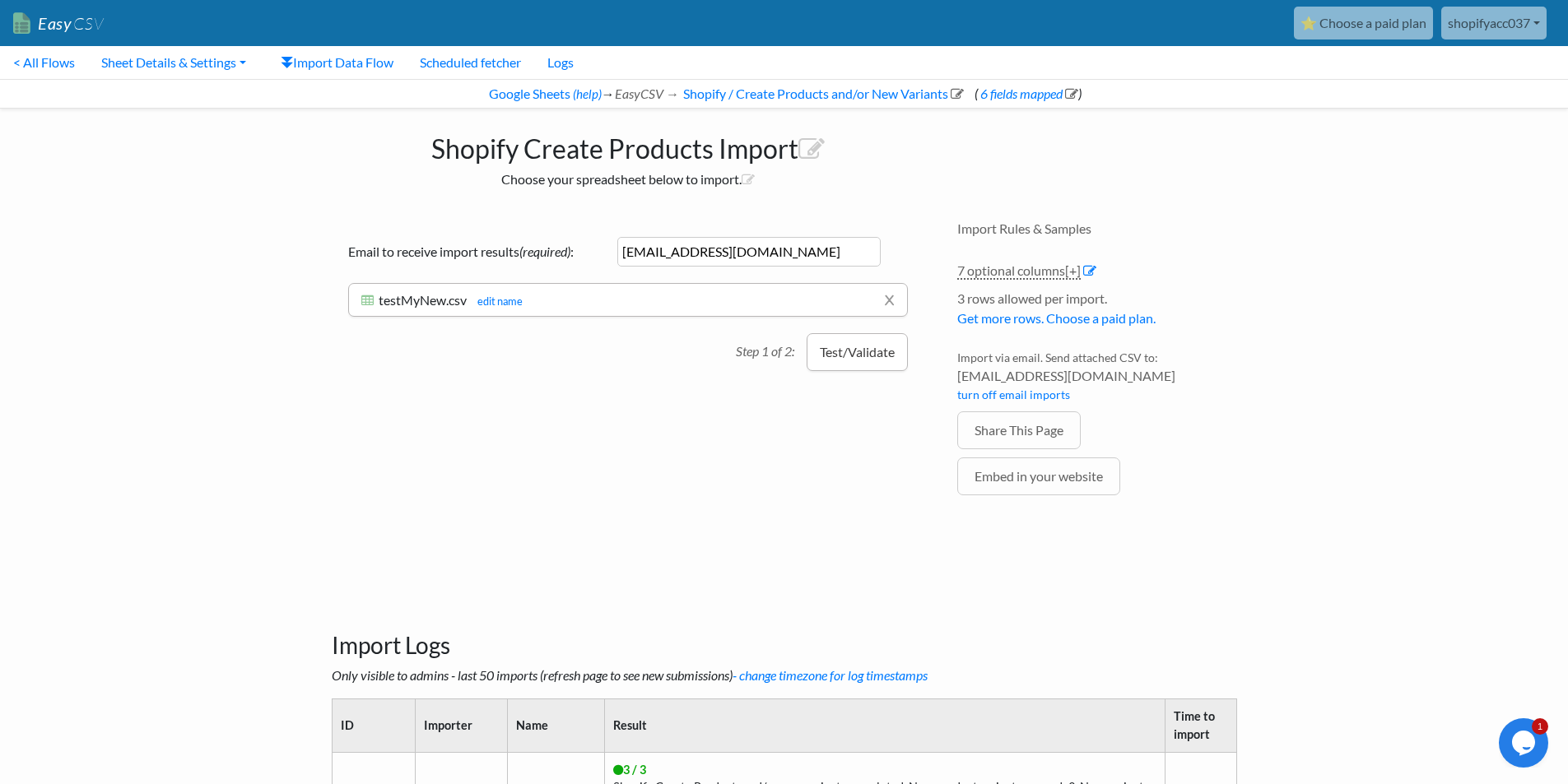
click at [875, 350] on button "Test/Validate" at bounding box center [856, 352] width 101 height 38
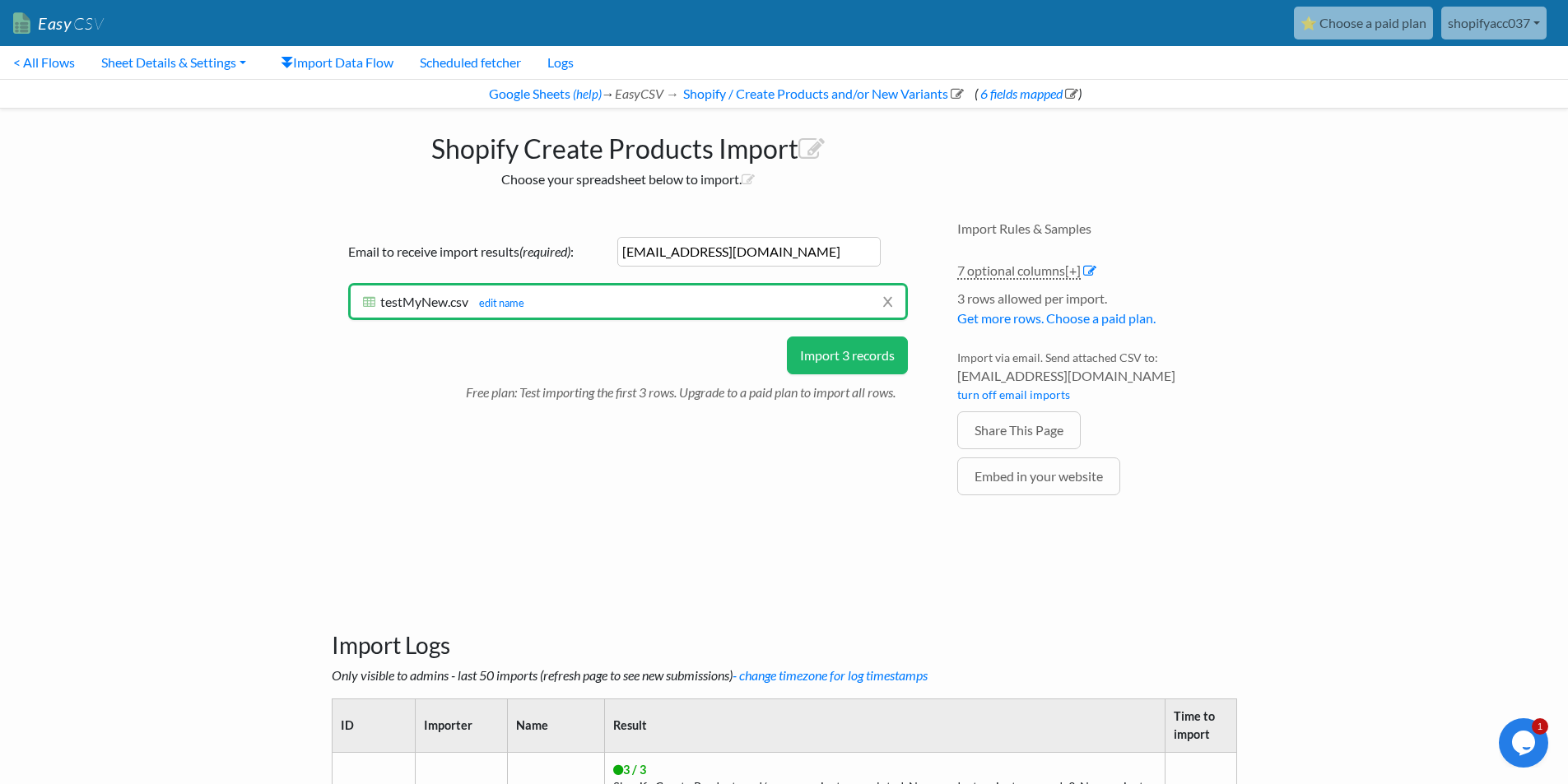
click at [874, 364] on button "Import 3 records" at bounding box center [848, 356] width 121 height 38
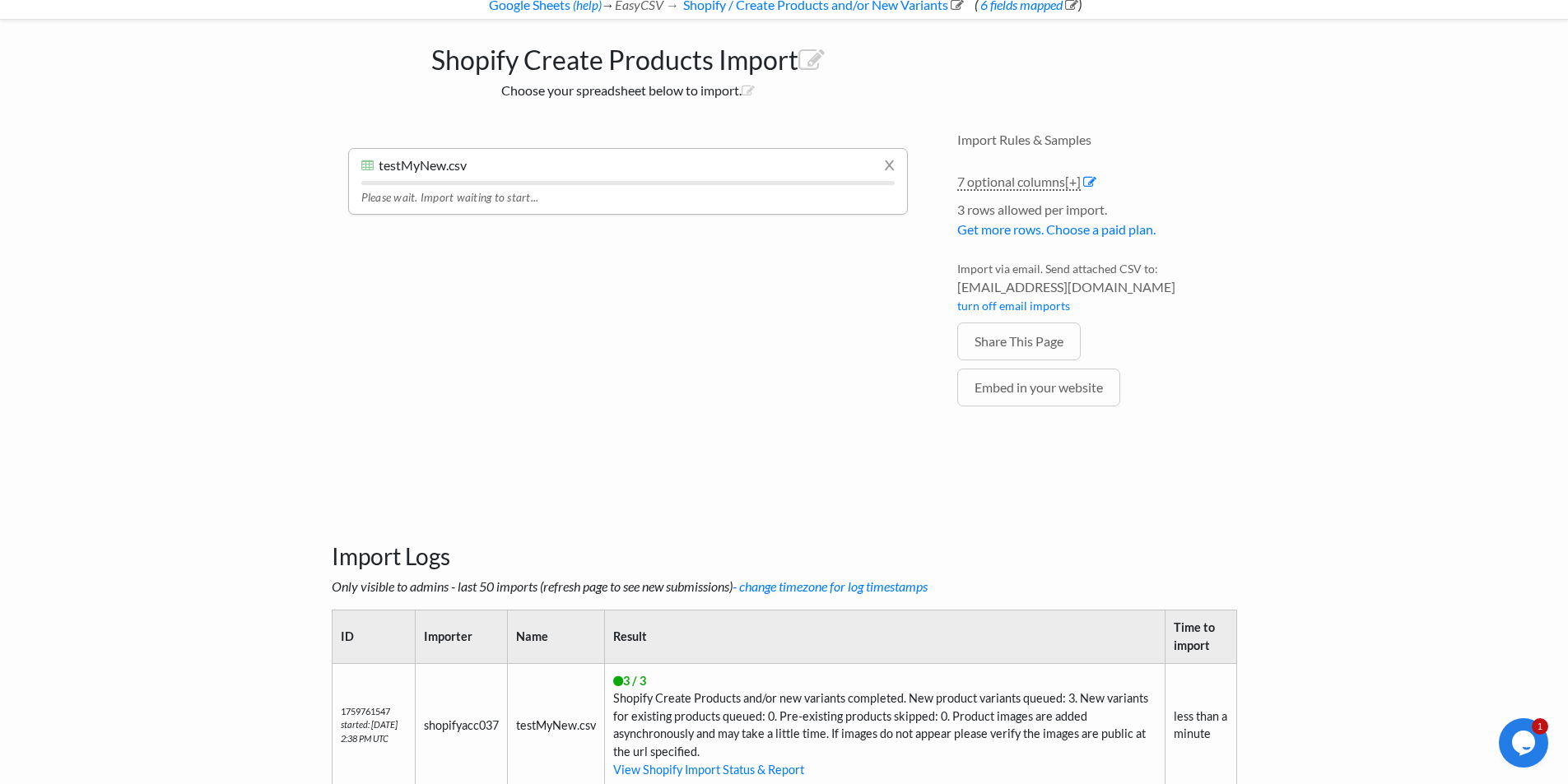
scroll to position [184, 0]
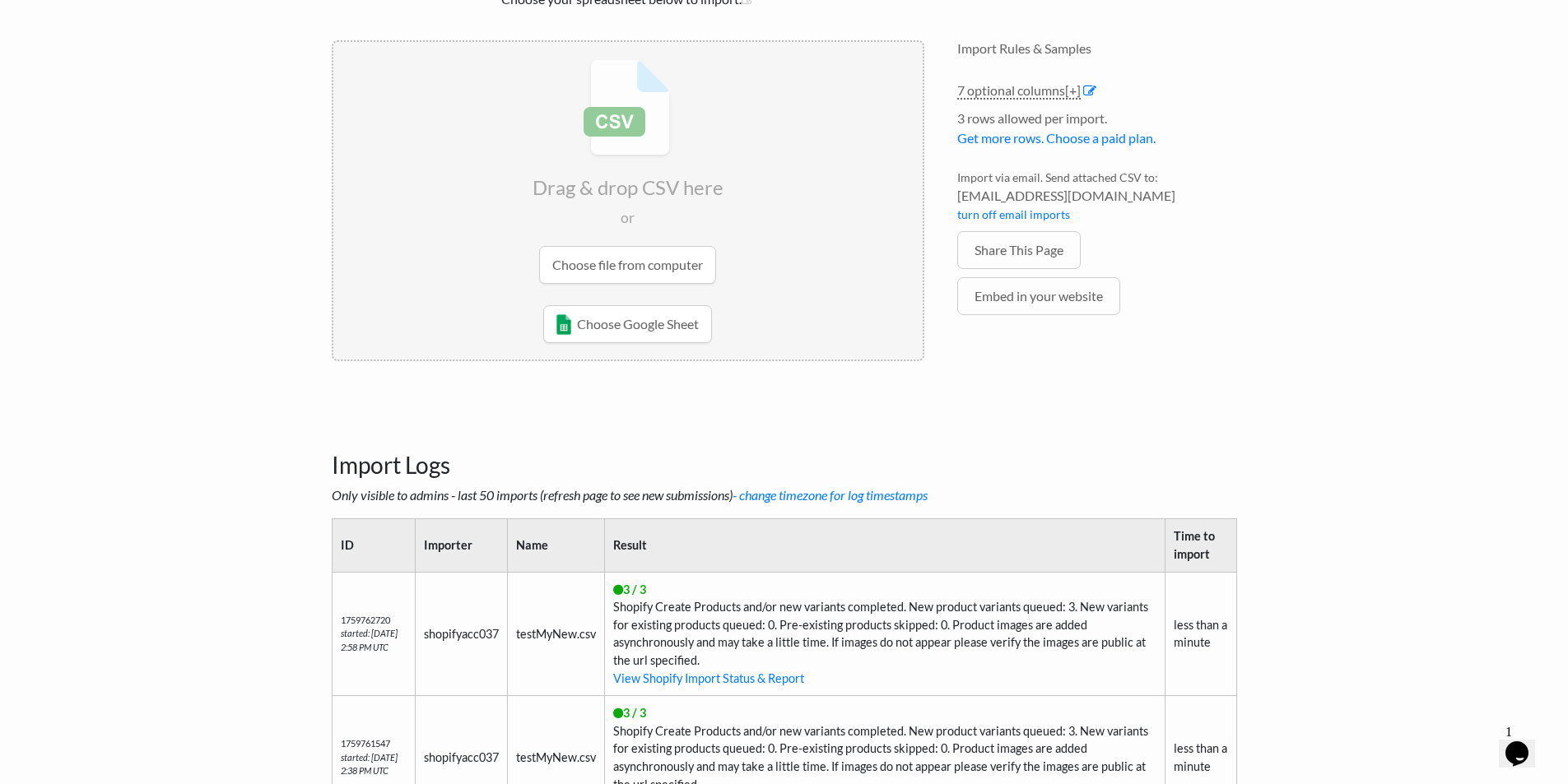
click at [655, 267] on input "file" at bounding box center [628, 170] width 590 height 259
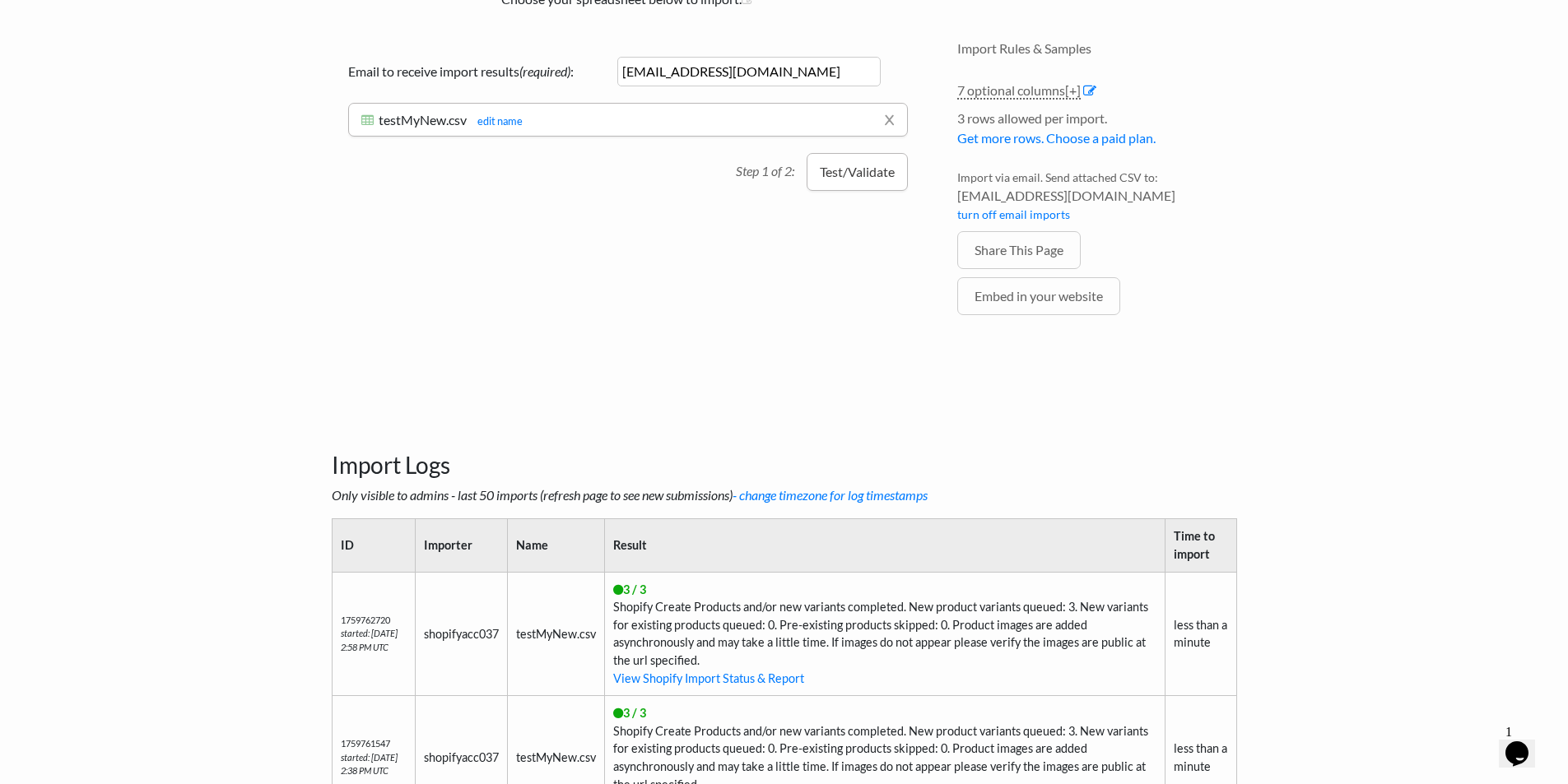
click at [827, 170] on button "Test/Validate" at bounding box center [856, 172] width 101 height 38
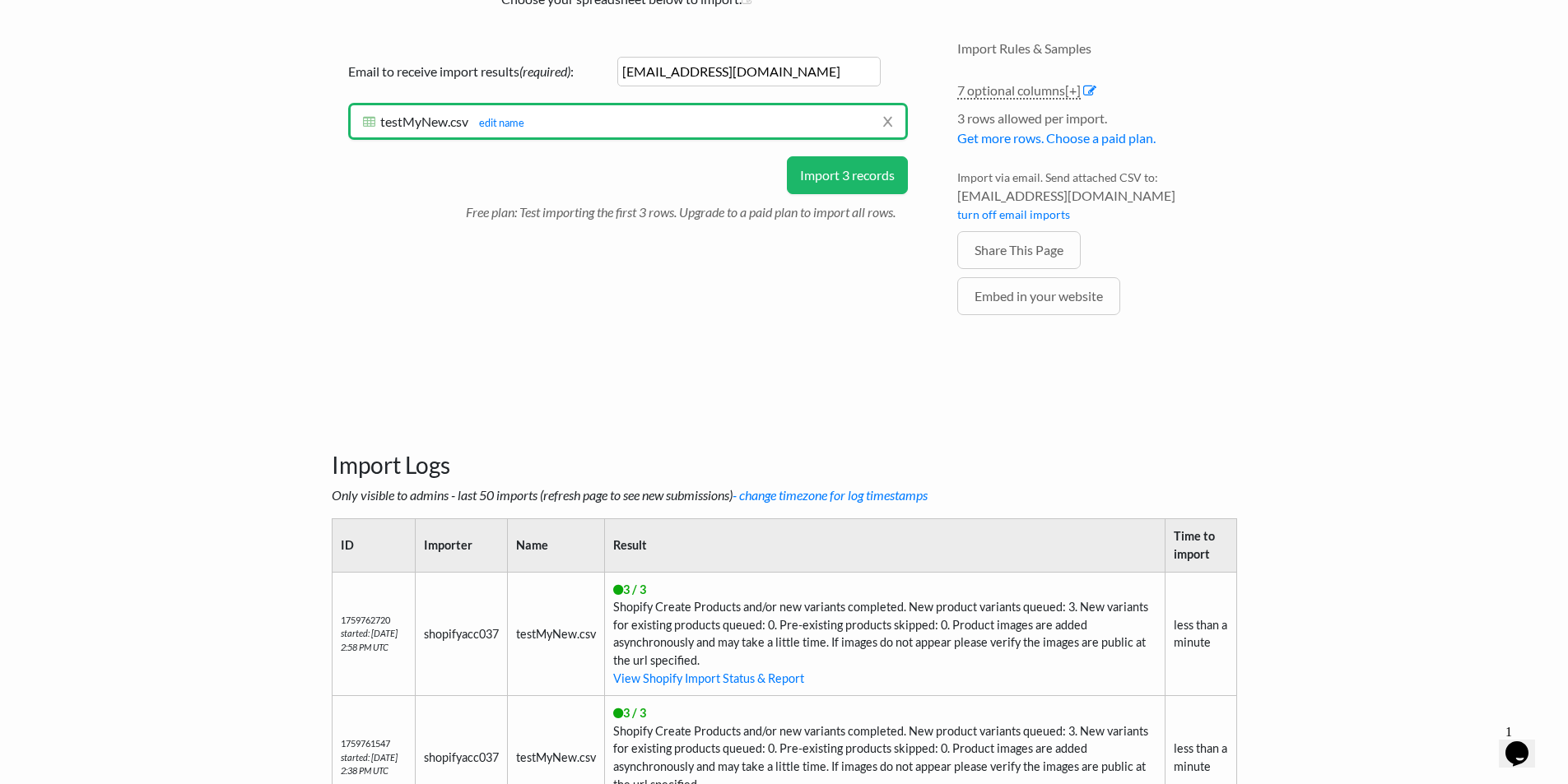
click at [851, 178] on button "Import 3 records" at bounding box center [848, 176] width 121 height 38
